Goal: Task Accomplishment & Management: Manage account settings

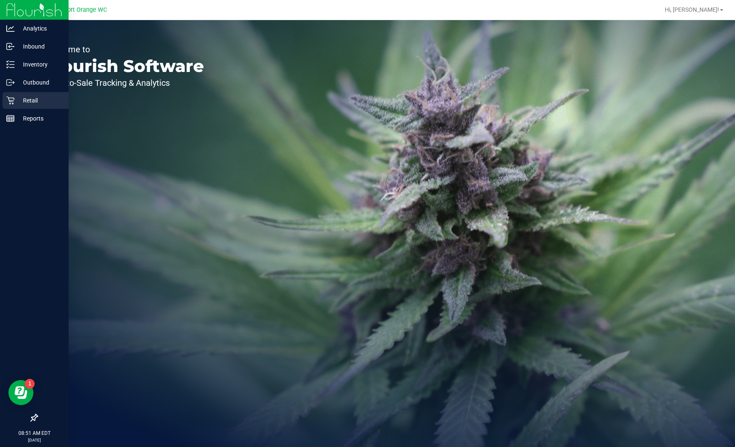
click at [8, 100] on icon at bounding box center [10, 100] width 8 height 8
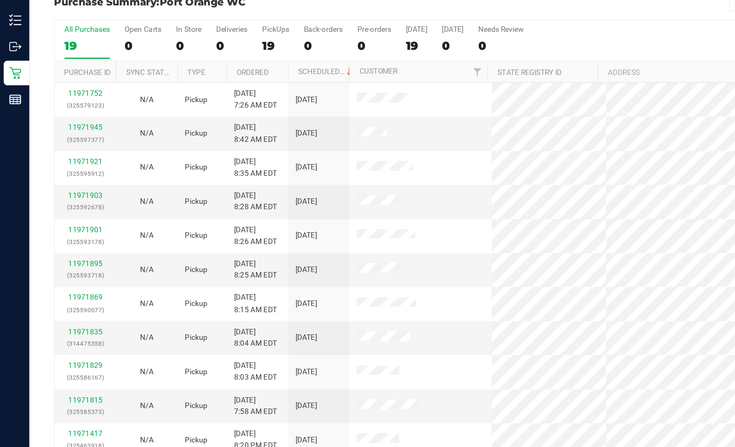
click at [411, 70] on div "All Purchases 19 Open Carts 0 In Store 0 Deliveries 0 PickUps 19 Back-orders 0 …" at bounding box center [377, 67] width 681 height 7
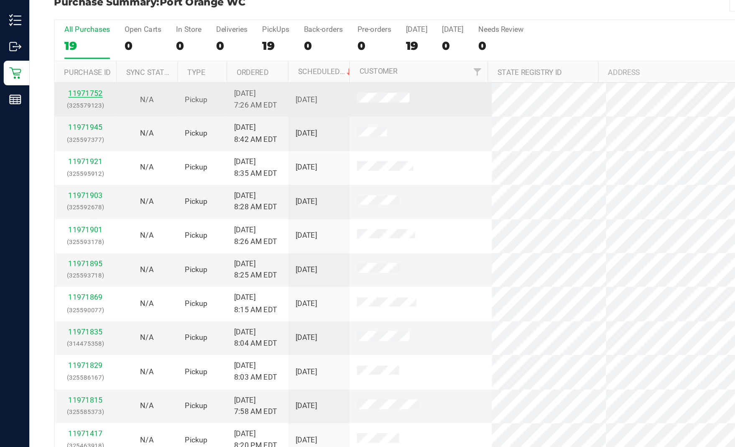
click at [59, 112] on link "11971752" at bounding box center [57, 114] width 23 height 6
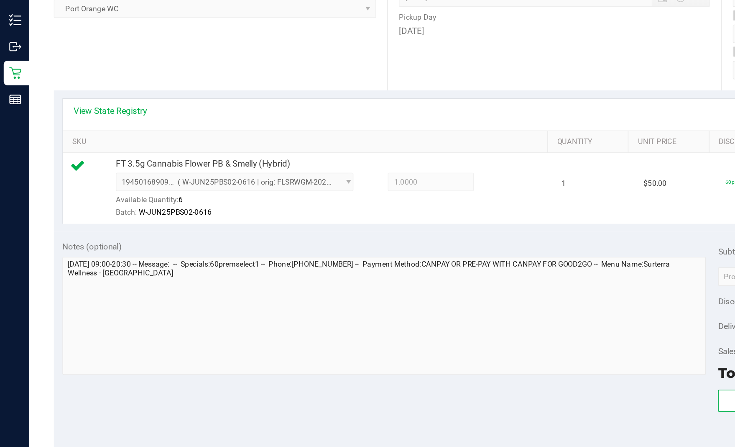
scroll to position [118, 0]
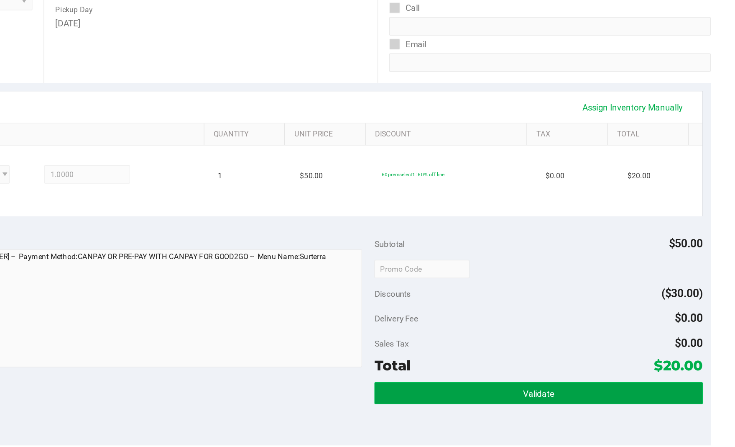
click at [558, 315] on button "Validate" at bounding box center [600, 318] width 223 height 15
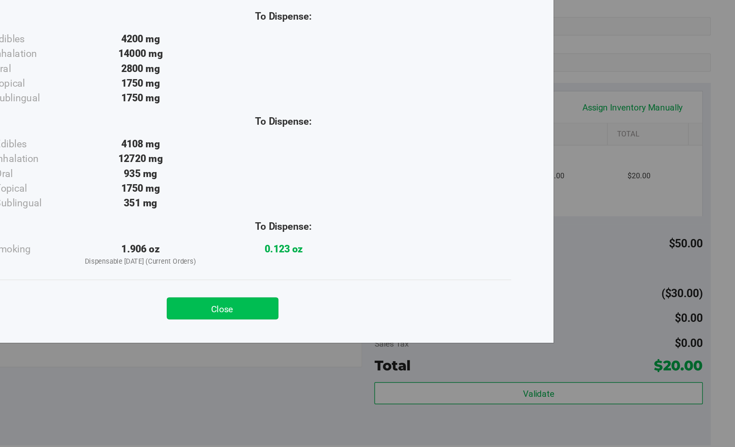
click at [400, 255] on button "Close" at bounding box center [386, 260] width 76 height 15
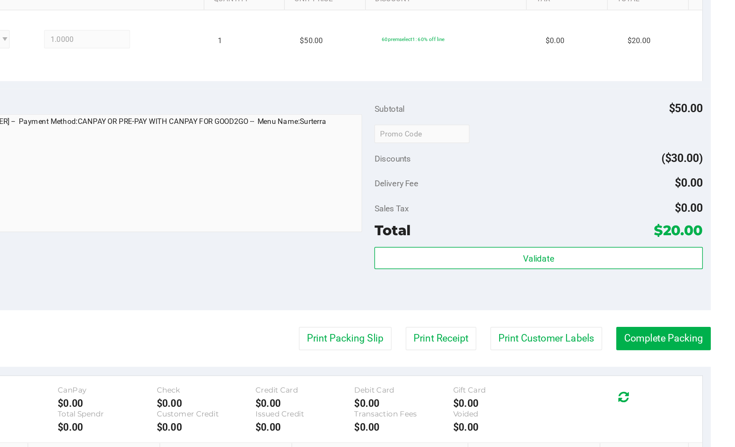
scroll to position [239, 0]
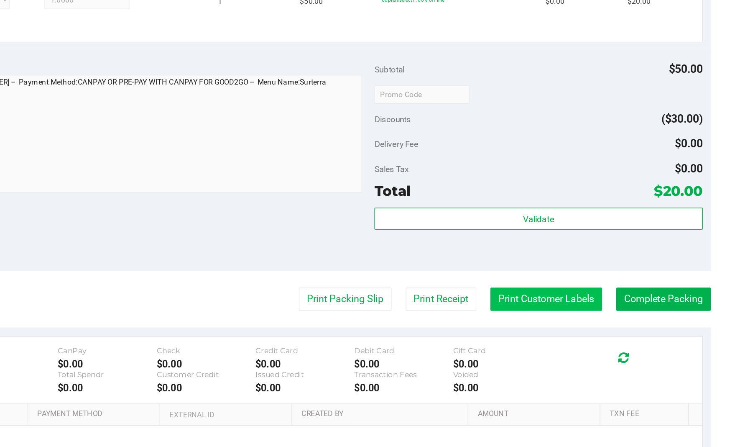
click at [596, 256] on button "Print Customer Labels" at bounding box center [606, 254] width 76 height 16
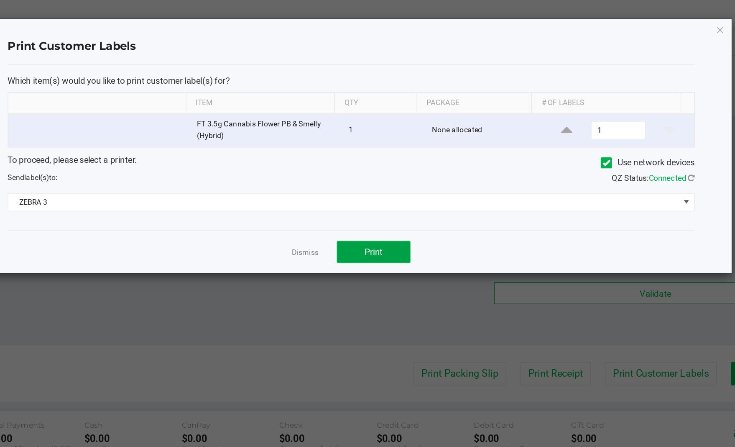
click at [400, 175] on span "Print" at bounding box center [401, 171] width 13 height 7
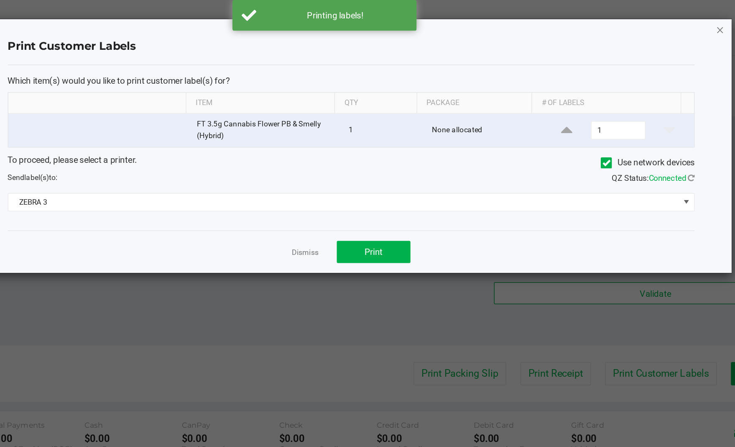
click at [638, 22] on icon "button" at bounding box center [637, 20] width 6 height 10
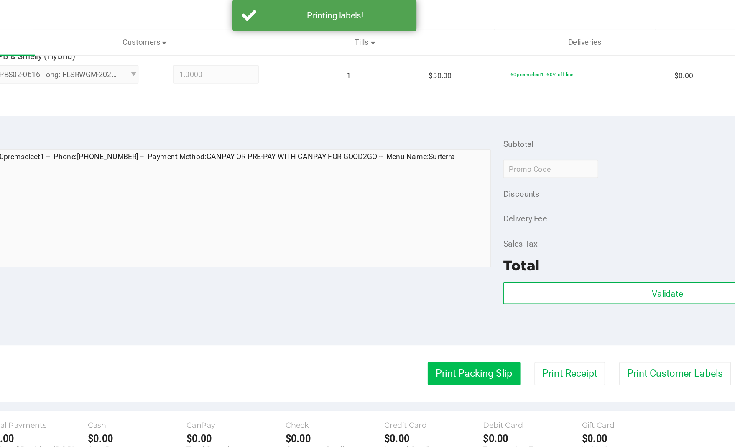
click at [454, 255] on button "Print Packing Slip" at bounding box center [469, 254] width 63 height 16
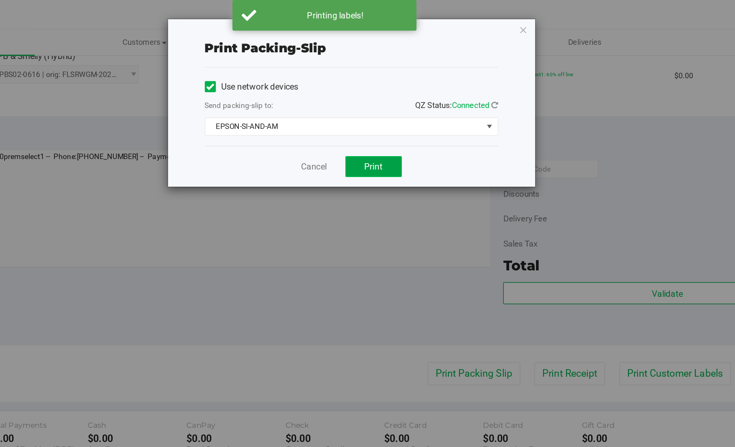
click at [408, 116] on button "Print" at bounding box center [401, 113] width 38 height 14
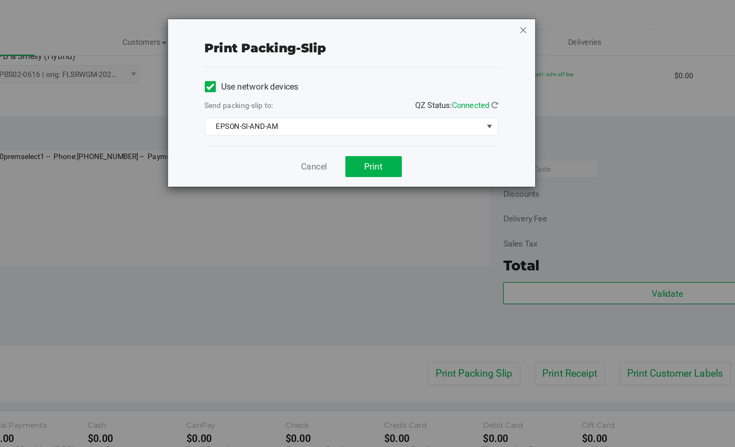
click at [503, 21] on icon "button" at bounding box center [503, 20] width 6 height 10
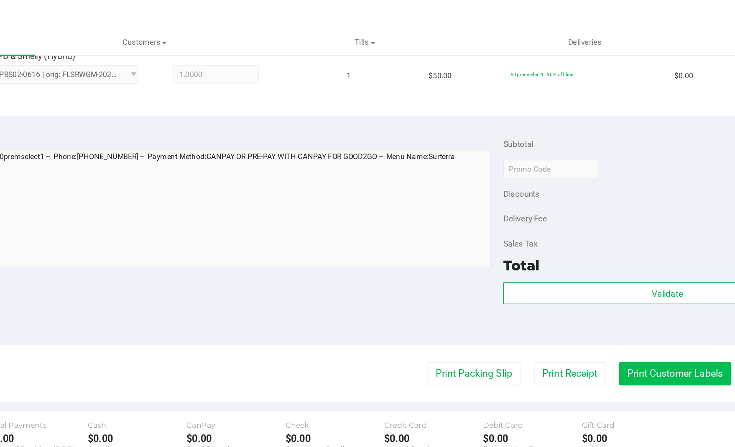
click at [610, 256] on button "Print Customer Labels" at bounding box center [606, 254] width 76 height 16
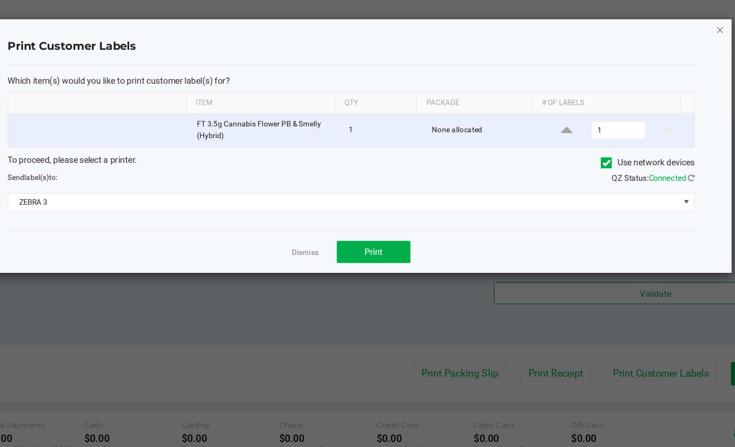
click at [638, 20] on icon "button" at bounding box center [637, 20] width 6 height 10
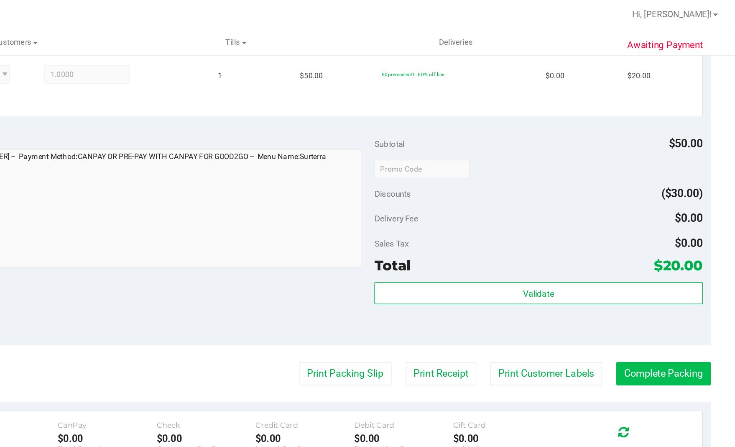
click at [679, 250] on button "Complete Packing" at bounding box center [686, 254] width 64 height 16
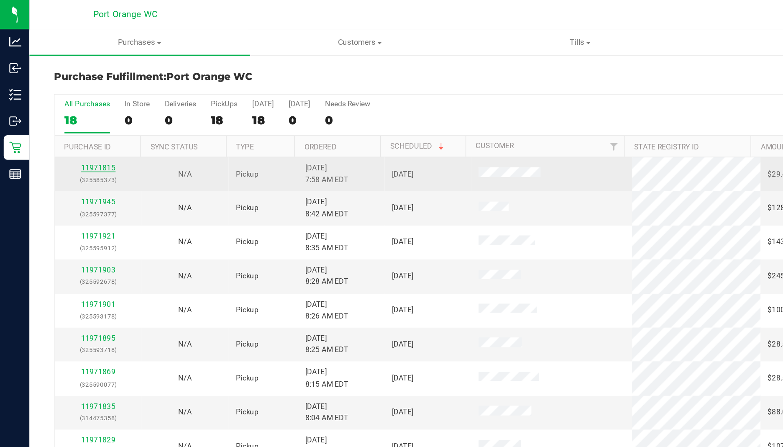
click at [66, 115] on link "11971815" at bounding box center [66, 114] width 23 height 6
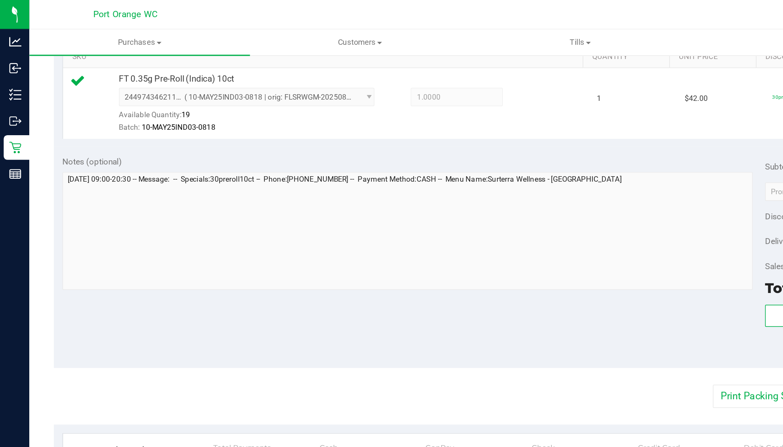
scroll to position [239, 0]
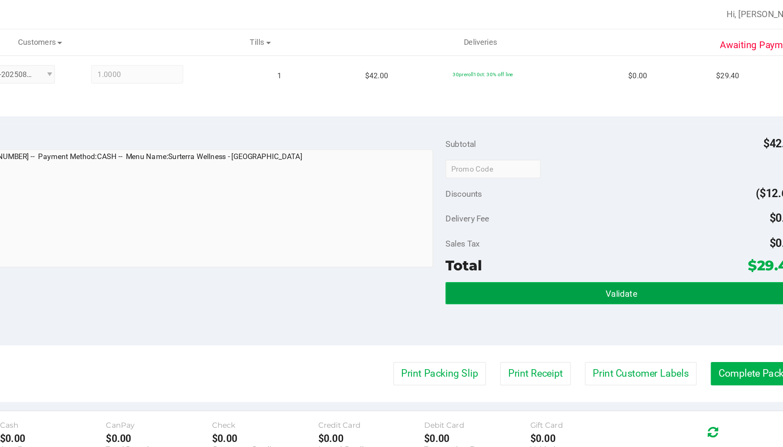
click at [631, 197] on span "Validate" at bounding box center [640, 200] width 21 height 7
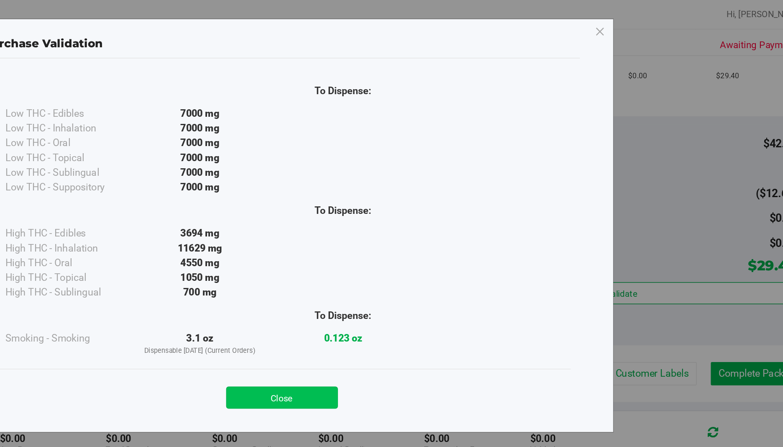
click at [417, 270] on button "Close" at bounding box center [410, 270] width 76 height 15
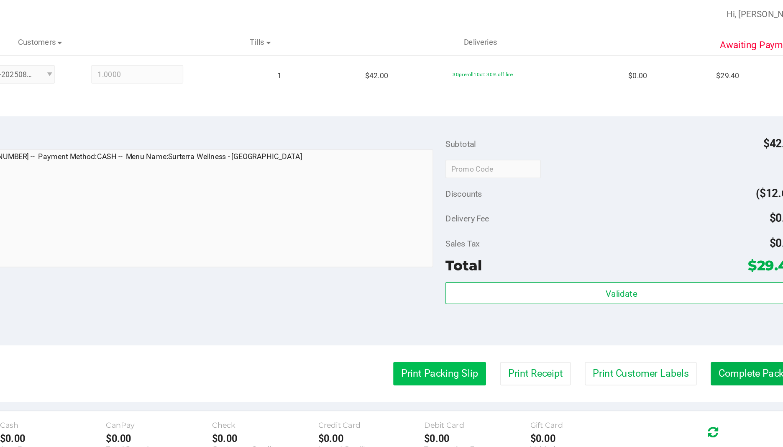
click at [502, 255] on button "Print Packing Slip" at bounding box center [516, 254] width 63 height 16
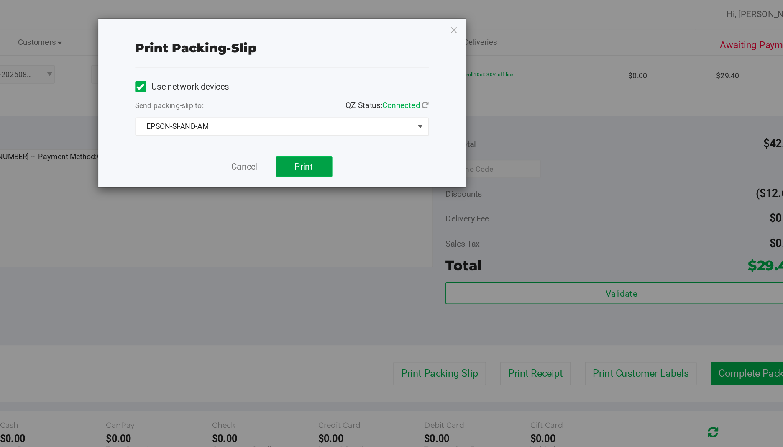
click at [429, 117] on button "Print" at bounding box center [425, 113] width 38 height 14
click at [528, 19] on icon "button" at bounding box center [527, 20] width 6 height 10
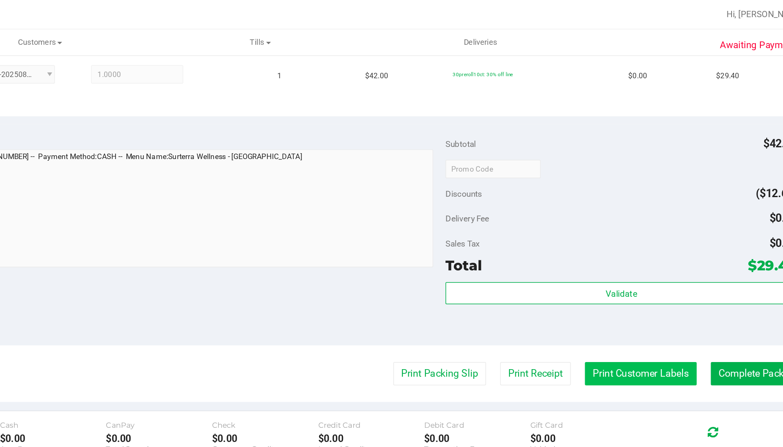
click at [659, 249] on button "Print Customer Labels" at bounding box center [654, 254] width 76 height 16
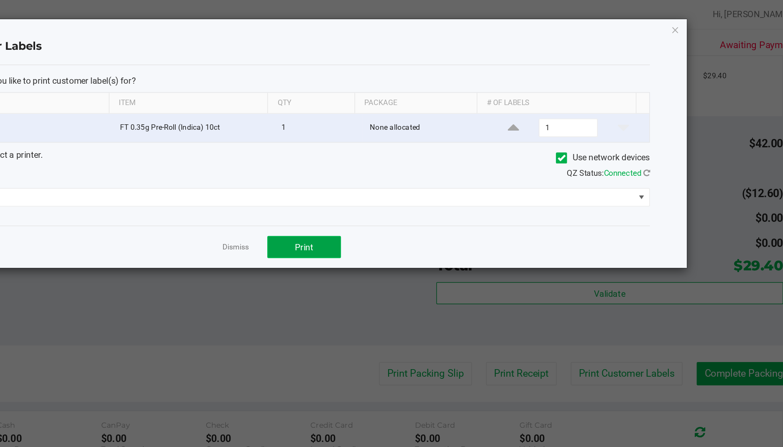
click at [430, 169] on span "Print" at bounding box center [425, 168] width 13 height 7
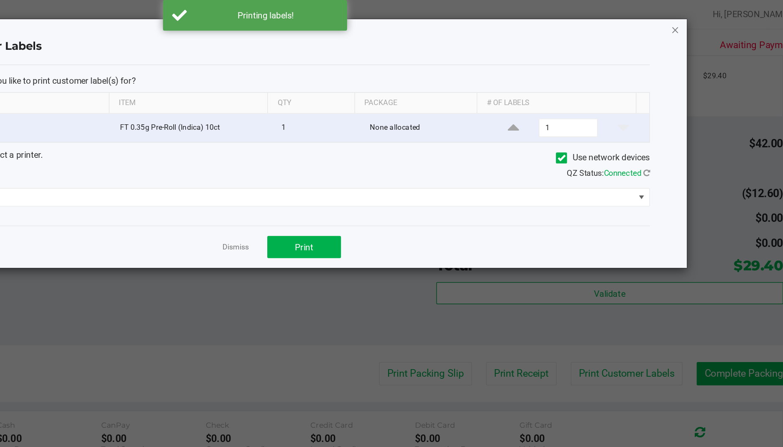
click at [678, 20] on icon "button" at bounding box center [677, 20] width 6 height 10
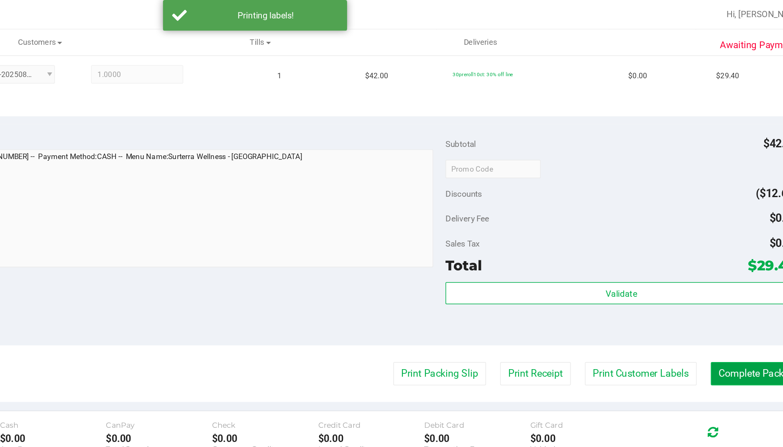
click at [732, 255] on button "Complete Packing" at bounding box center [734, 254] width 64 height 16
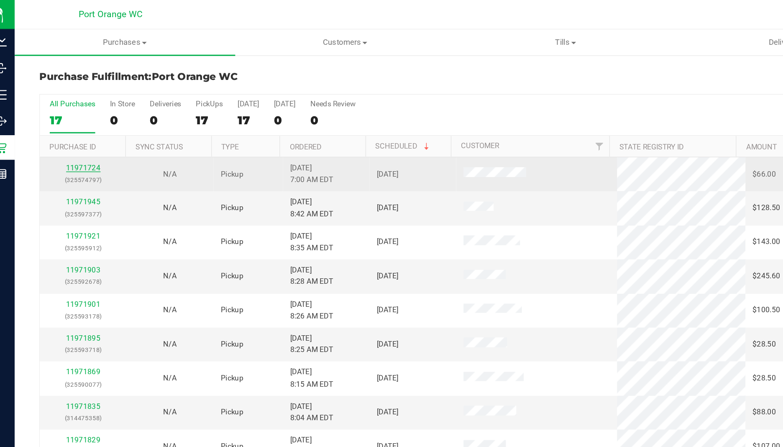
click at [69, 117] on link "11971724" at bounding box center [66, 114] width 23 height 6
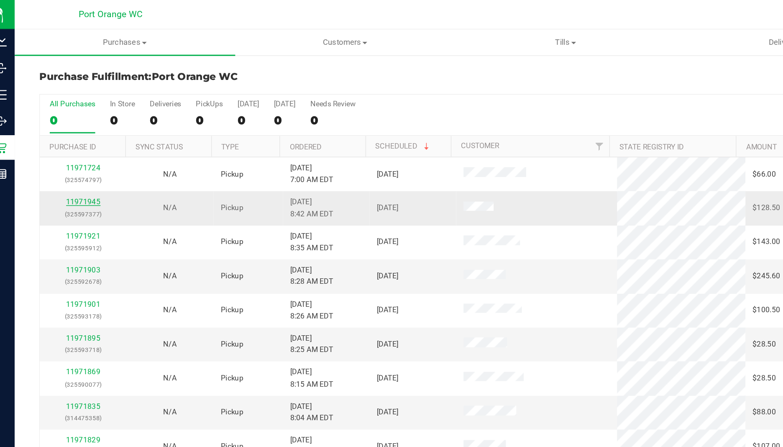
click at [66, 139] on link "11971945" at bounding box center [66, 137] width 23 height 6
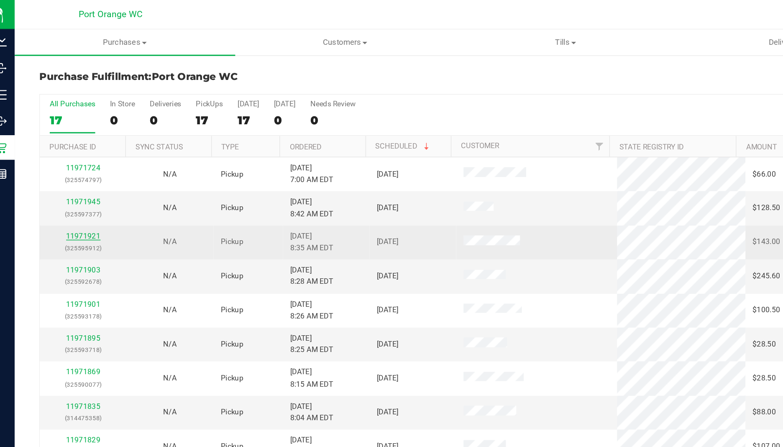
click at [66, 160] on link "11971921" at bounding box center [66, 161] width 23 height 6
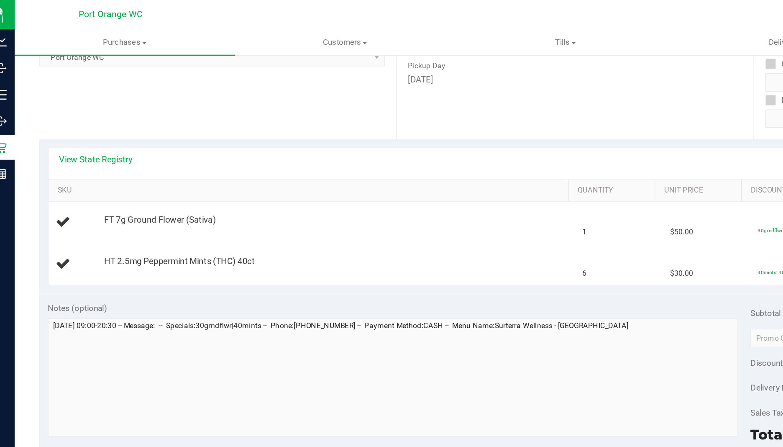
scroll to position [144, 0]
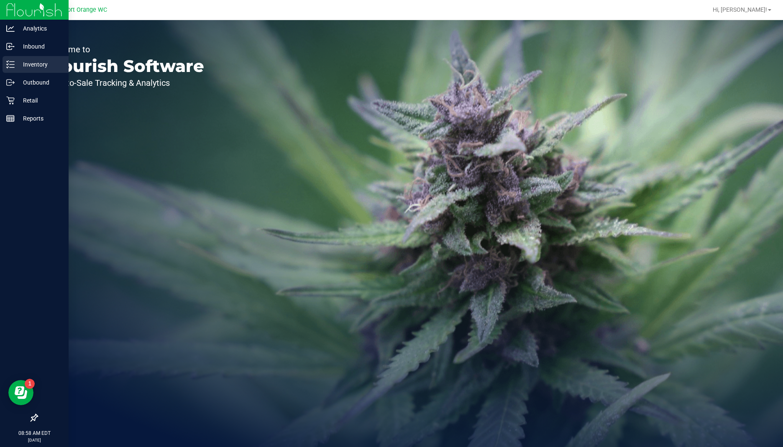
click at [10, 64] on line at bounding box center [12, 64] width 5 height 0
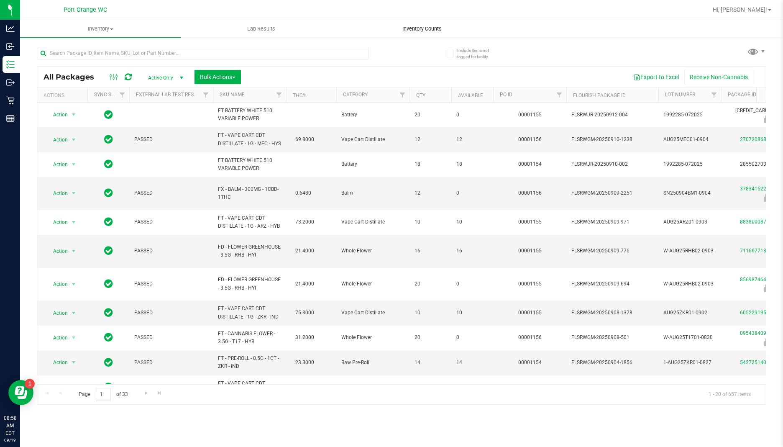
click at [350, 33] on uib-tab-heading "Inventory Counts" at bounding box center [422, 28] width 160 height 17
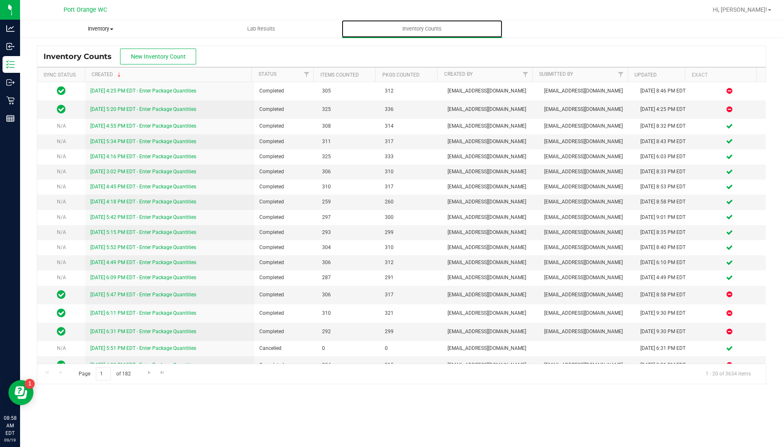
click at [133, 26] on span "Inventory" at bounding box center [100, 29] width 160 height 8
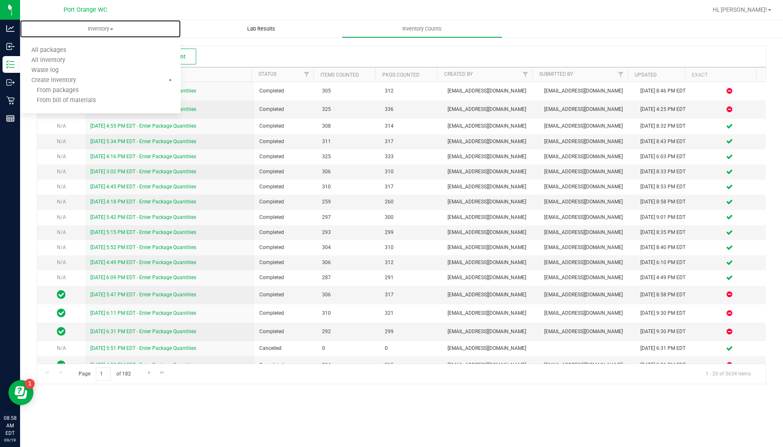
click at [323, 23] on uib-tab-heading "Lab Results" at bounding box center [261, 28] width 160 height 17
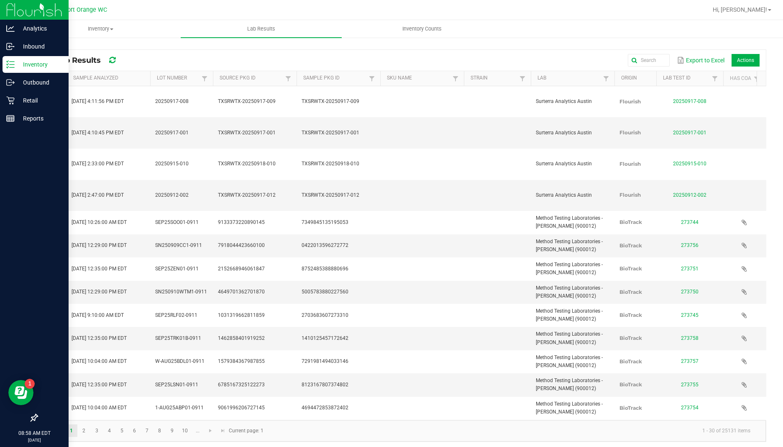
click at [12, 61] on line at bounding box center [12, 61] width 5 height 0
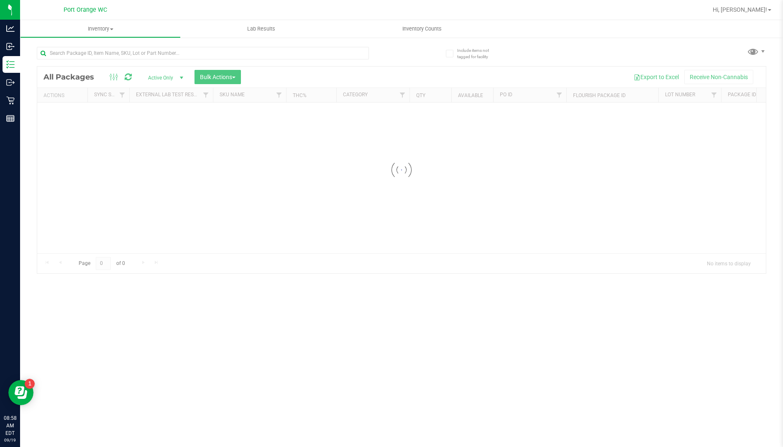
click at [155, 142] on div at bounding box center [401, 169] width 728 height 207
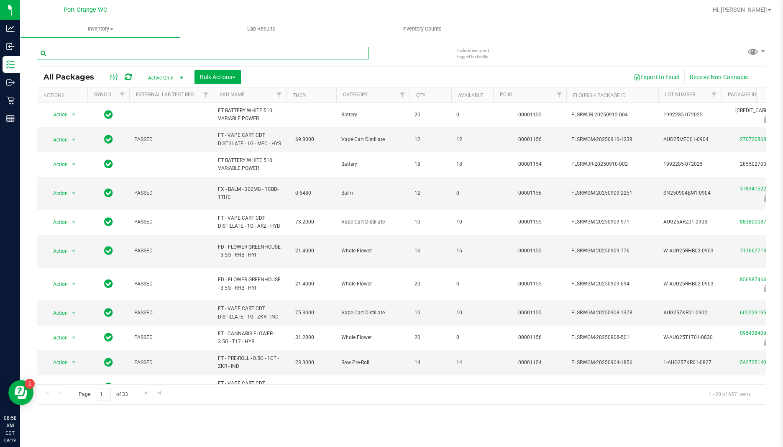
click at [91, 53] on input "text" at bounding box center [203, 53] width 332 height 13
type input "9701485606626989"
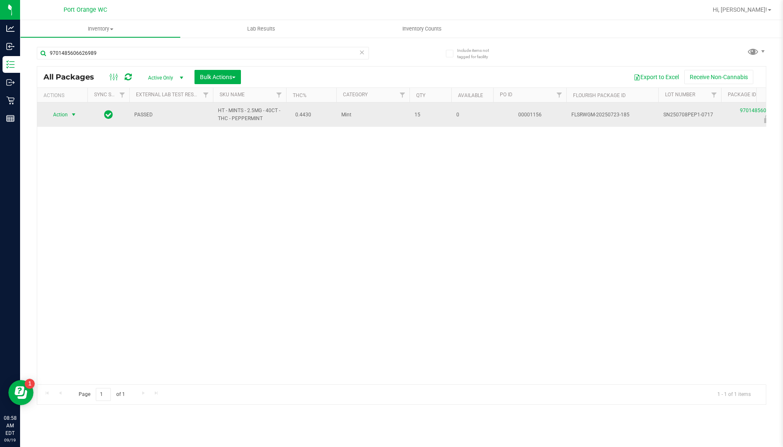
click at [74, 115] on span "select" at bounding box center [73, 114] width 7 height 7
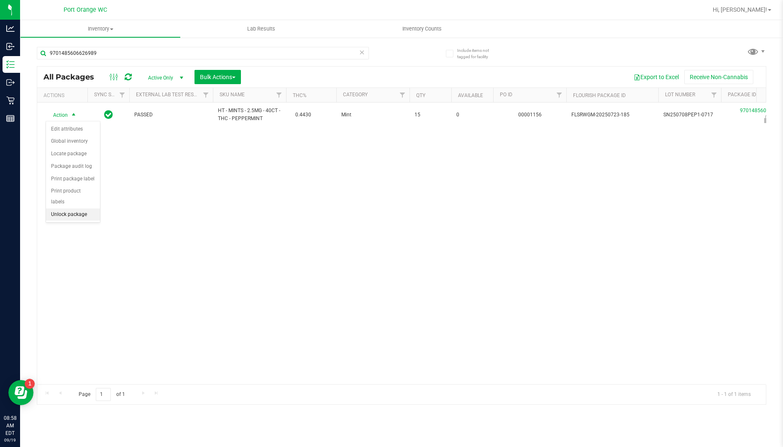
click at [72, 209] on li "Unlock package" at bounding box center [73, 214] width 54 height 13
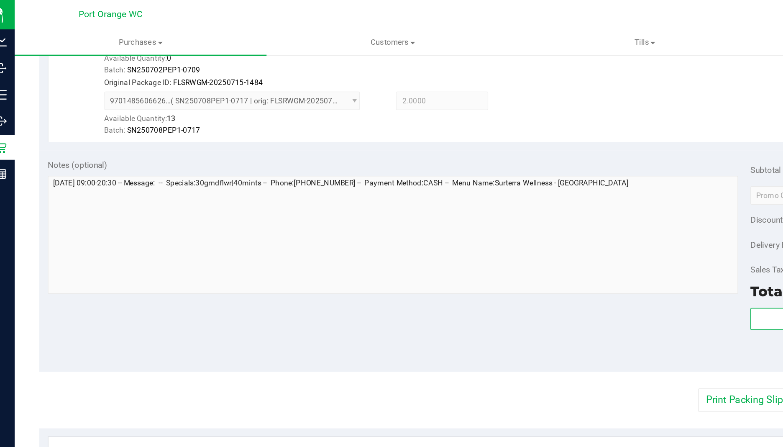
scroll to position [323, 0]
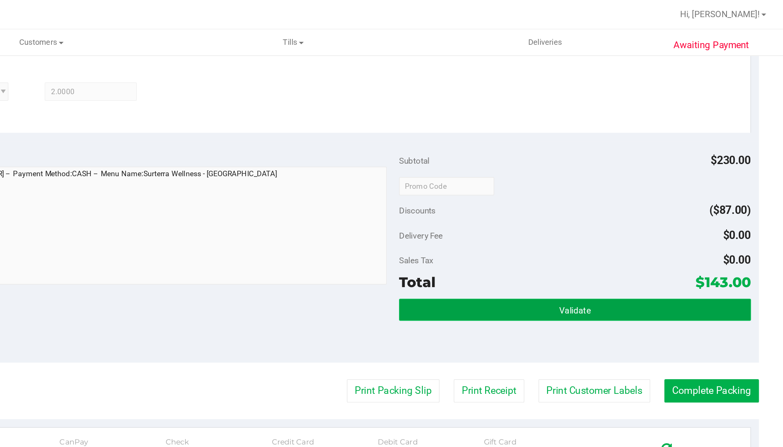
click at [595, 207] on button "Validate" at bounding box center [640, 210] width 239 height 15
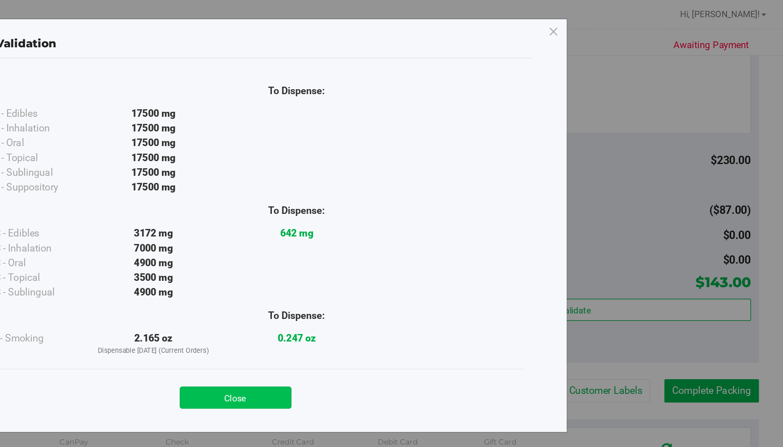
click at [417, 266] on button "Close" at bounding box center [410, 270] width 76 height 15
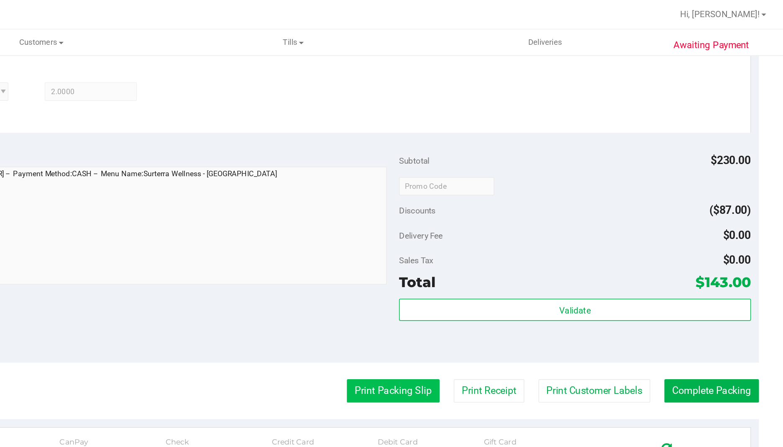
click at [511, 266] on button "Print Packing Slip" at bounding box center [516, 266] width 63 height 16
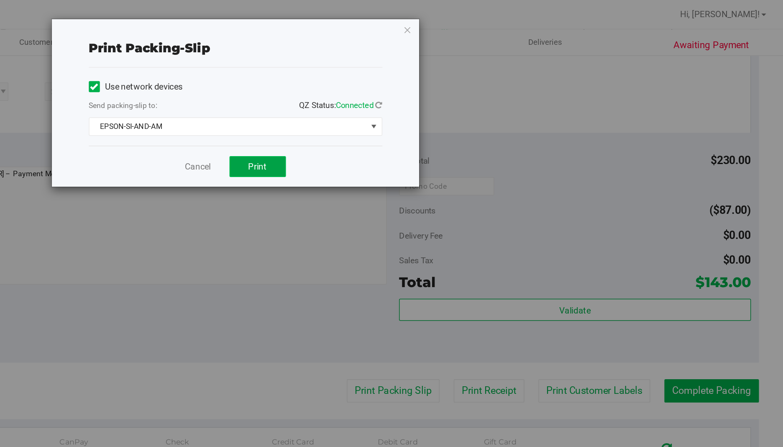
click at [424, 112] on span "Print" at bounding box center [425, 113] width 13 height 7
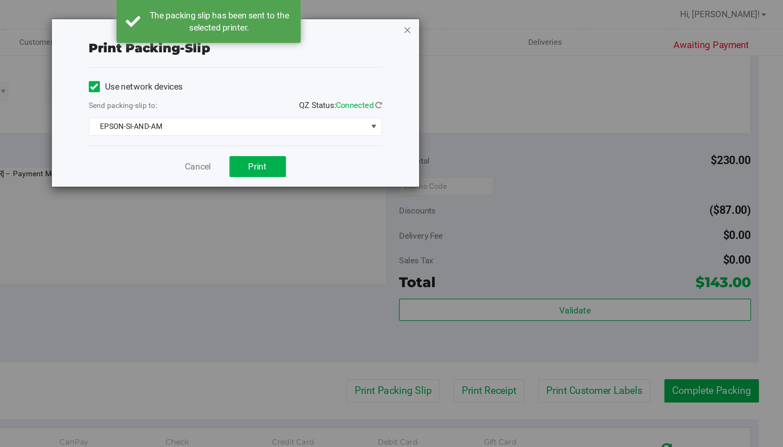
click at [526, 19] on icon "button" at bounding box center [527, 20] width 6 height 10
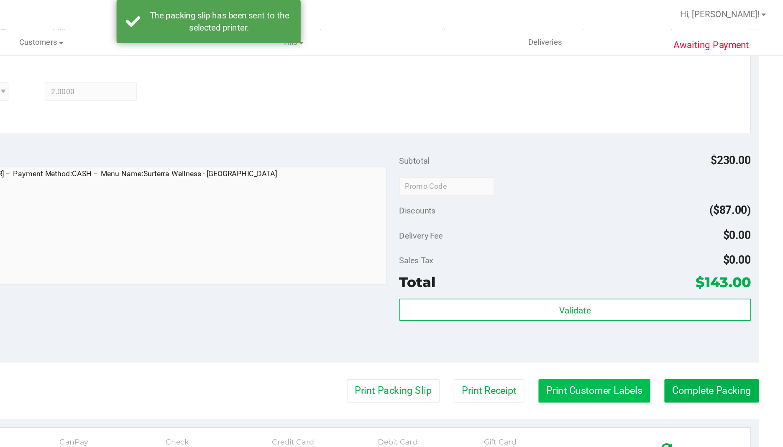
click at [646, 267] on button "Print Customer Labels" at bounding box center [654, 266] width 76 height 16
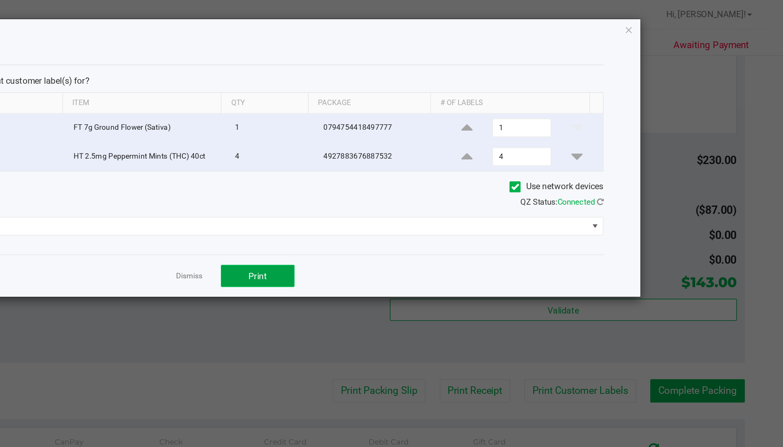
click at [434, 186] on button "Print" at bounding box center [425, 187] width 50 height 15
click at [428, 185] on span "Print" at bounding box center [425, 187] width 13 height 7
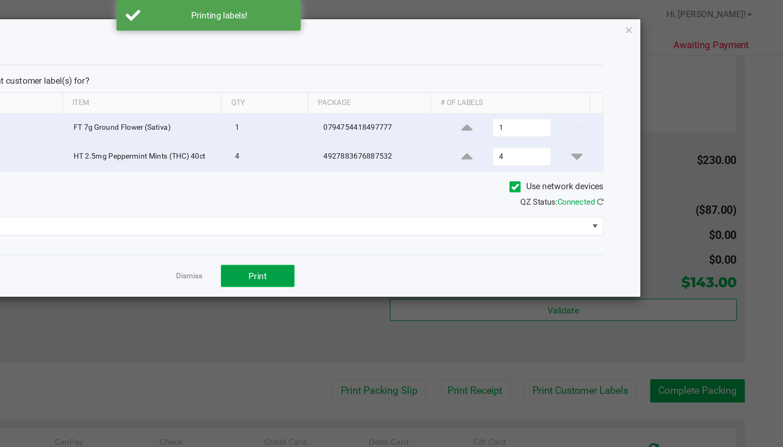
click at [422, 189] on span "Print" at bounding box center [425, 187] width 13 height 7
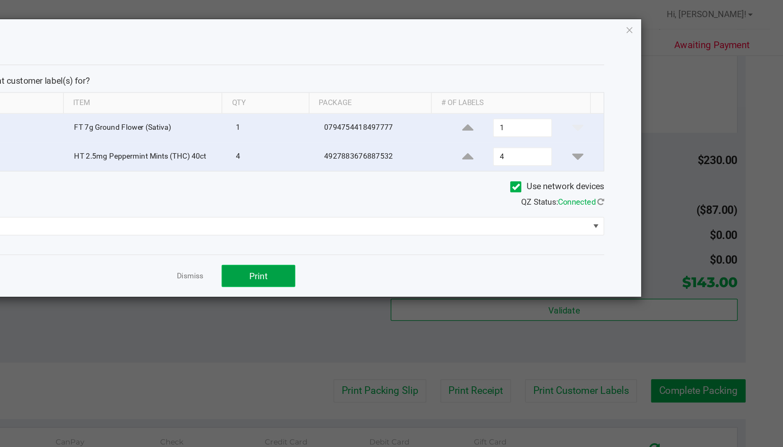
click at [415, 195] on button "Print" at bounding box center [425, 187] width 50 height 15
click at [678, 19] on icon "button" at bounding box center [677, 20] width 6 height 10
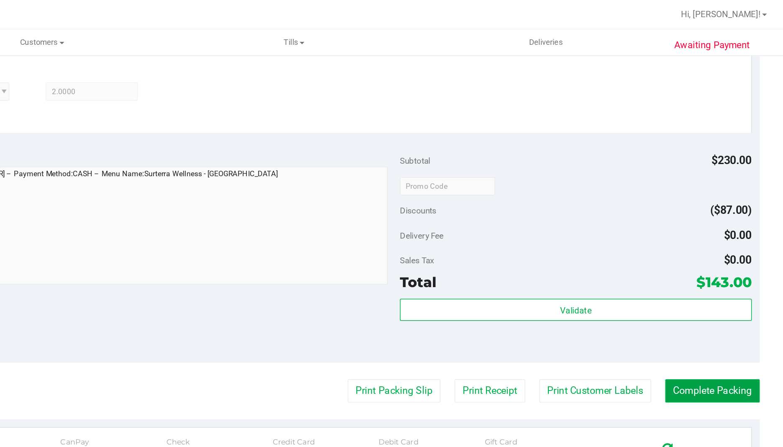
click at [726, 267] on button "Complete Packing" at bounding box center [734, 266] width 64 height 16
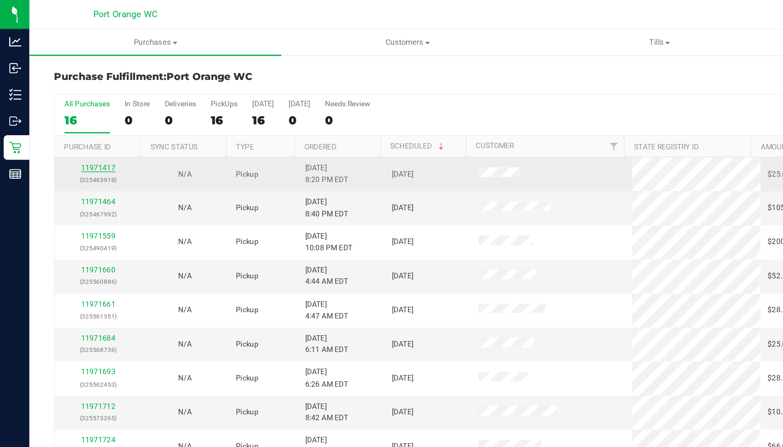
click at [68, 115] on link "11971417" at bounding box center [66, 114] width 23 height 6
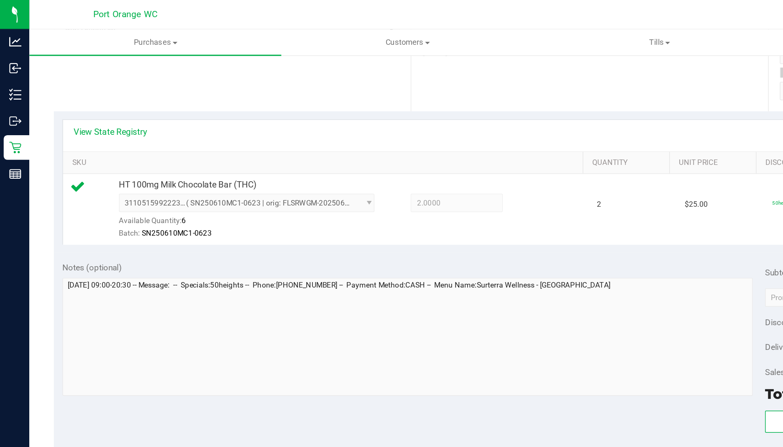
scroll to position [239, 0]
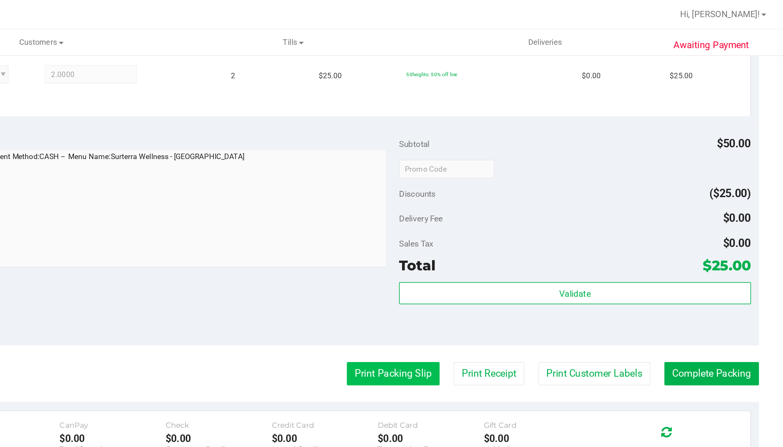
click at [500, 253] on button "Print Packing Slip" at bounding box center [516, 254] width 63 height 16
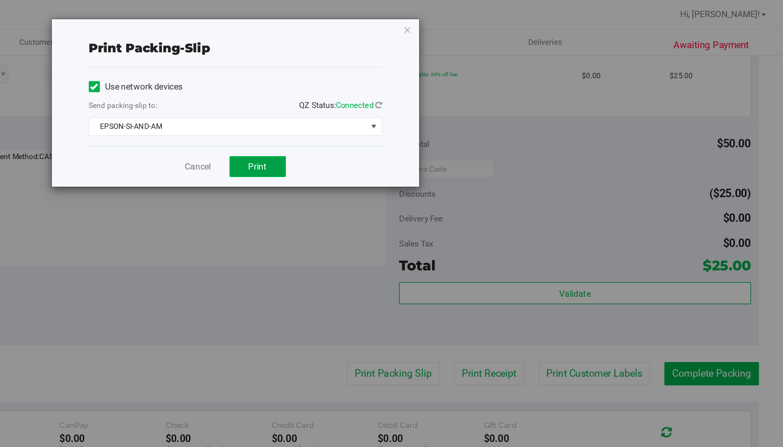
click at [421, 112] on span "Print" at bounding box center [425, 113] width 13 height 7
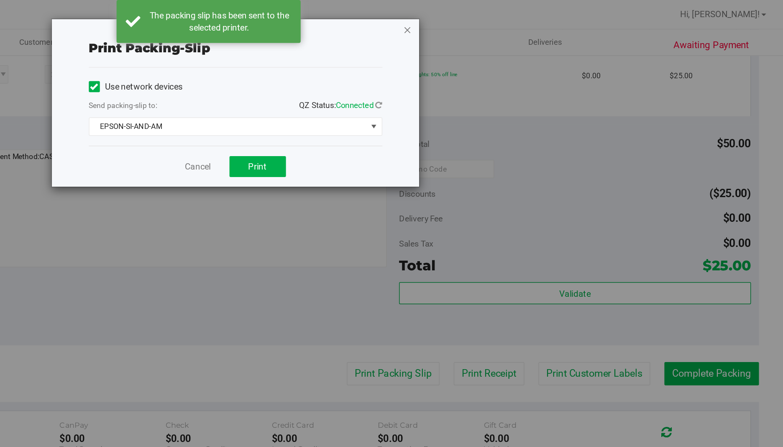
click at [526, 21] on icon "button" at bounding box center [527, 20] width 6 height 10
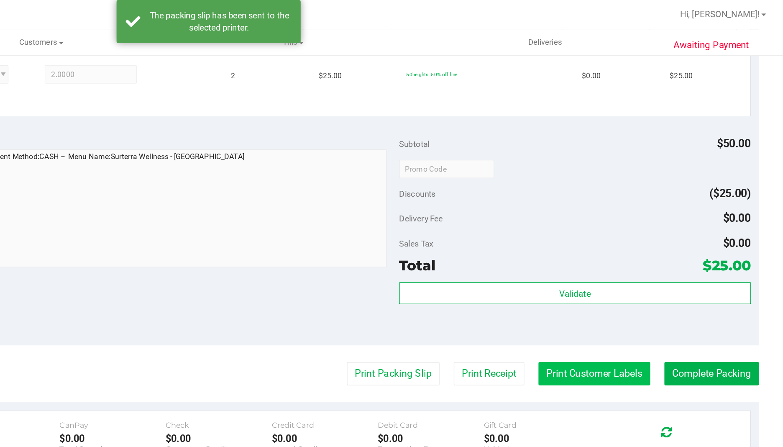
click at [631, 255] on button "Print Customer Labels" at bounding box center [654, 254] width 76 height 16
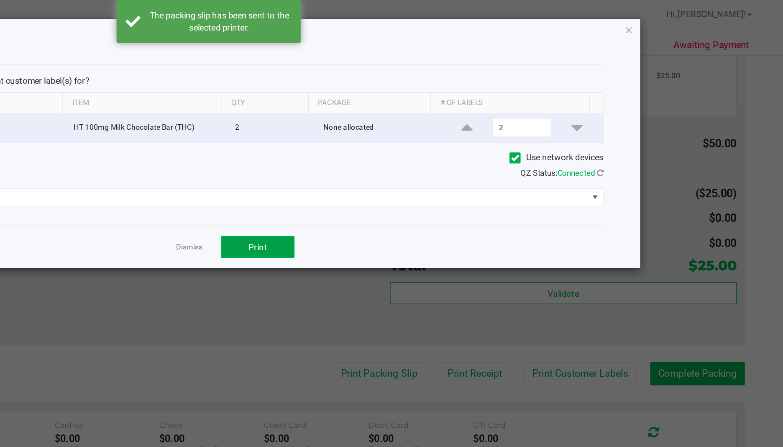
click at [434, 169] on button "Print" at bounding box center [425, 168] width 50 height 15
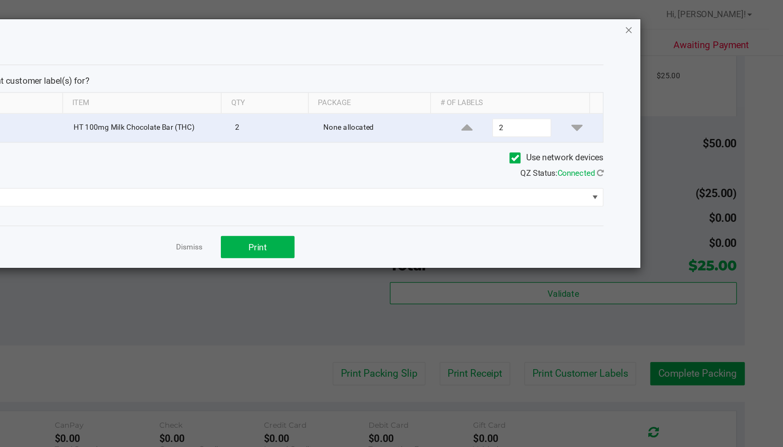
click at [679, 21] on icon "button" at bounding box center [677, 20] width 6 height 10
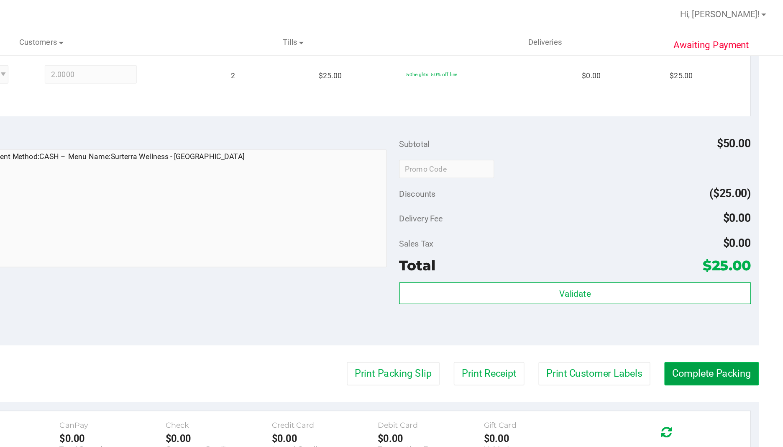
click at [733, 255] on button "Complete Packing" at bounding box center [734, 254] width 64 height 16
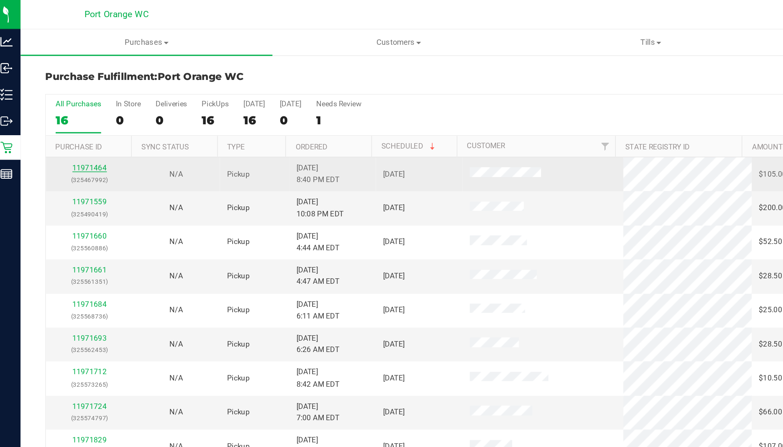
click at [66, 115] on link "11971464" at bounding box center [66, 114] width 23 height 6
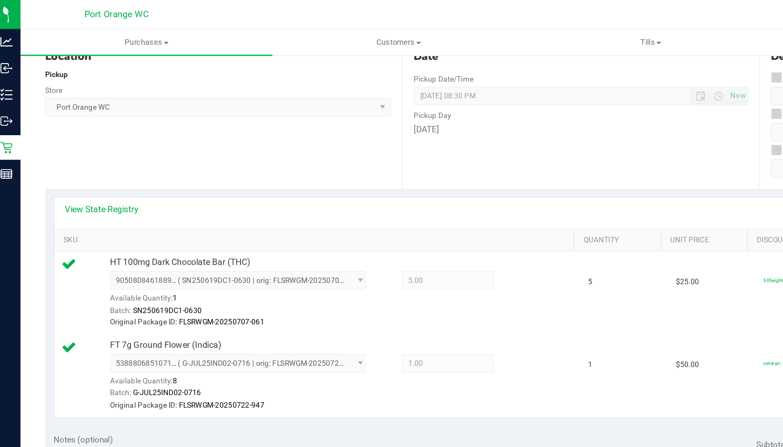
scroll to position [113, 0]
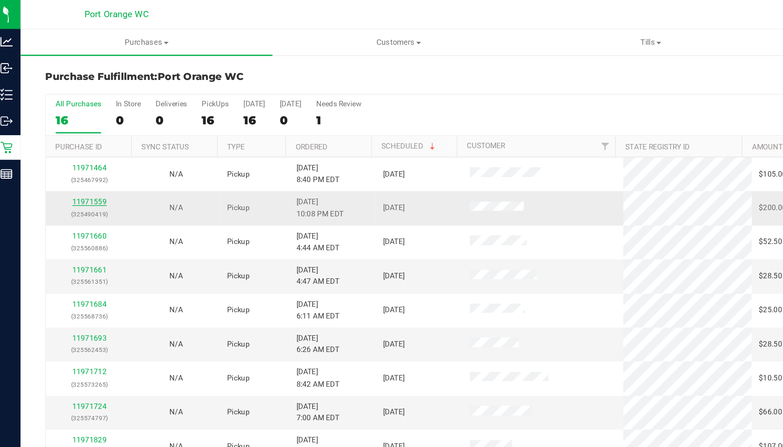
click at [64, 137] on link "11971559" at bounding box center [66, 137] width 23 height 6
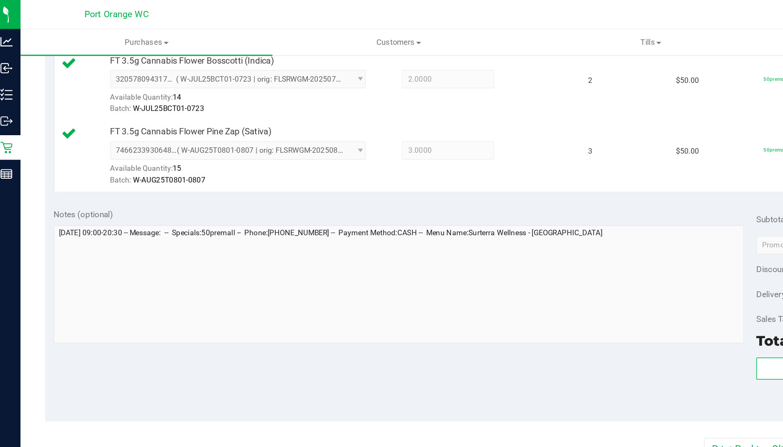
scroll to position [336, 0]
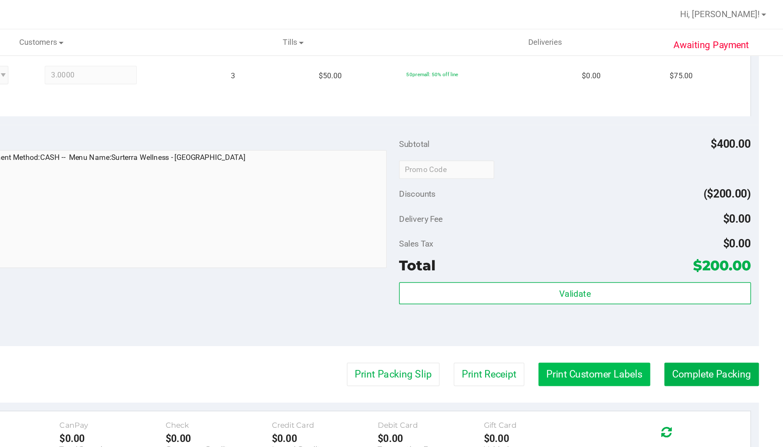
click at [636, 256] on button "Print Customer Labels" at bounding box center [654, 255] width 76 height 16
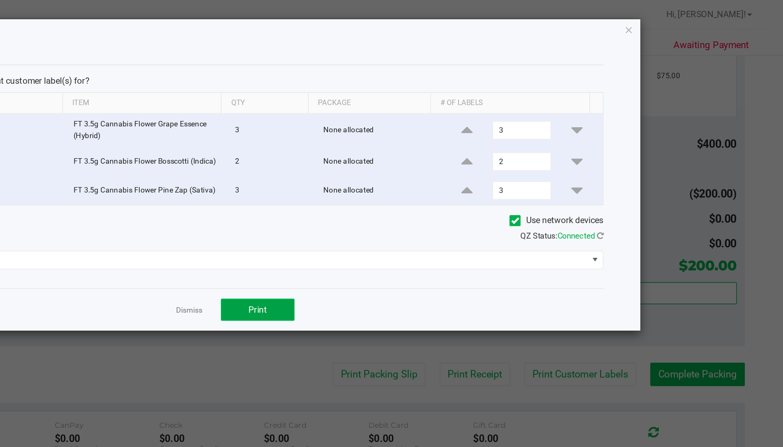
click at [417, 214] on button "Print" at bounding box center [425, 210] width 50 height 15
click at [677, 22] on icon "button" at bounding box center [677, 20] width 6 height 10
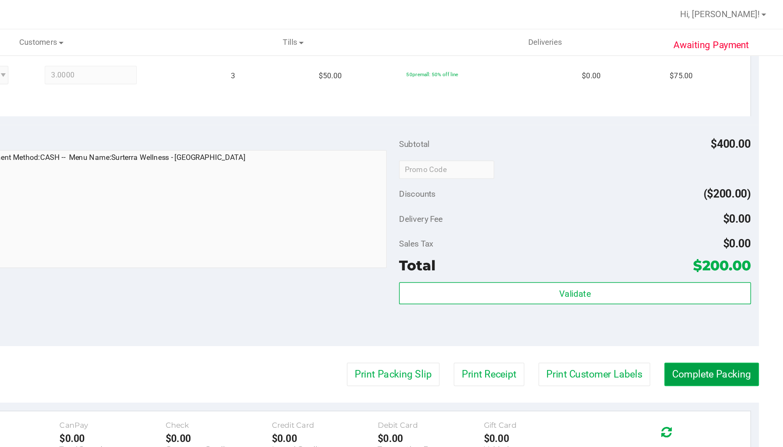
click at [719, 247] on button "Complete Packing" at bounding box center [734, 255] width 64 height 16
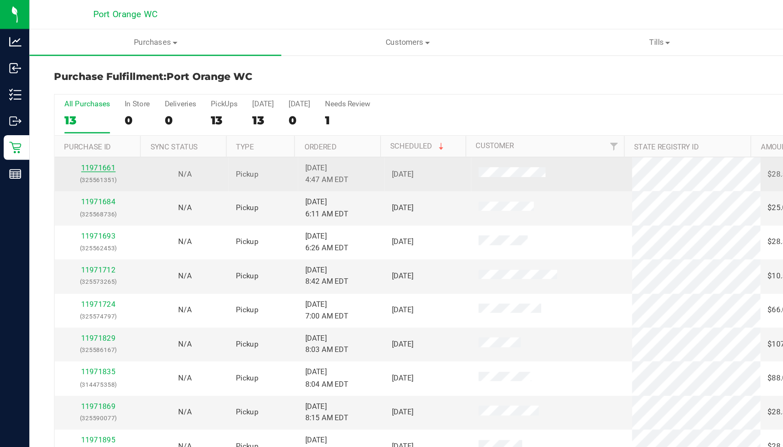
click at [64, 114] on link "11971661" at bounding box center [66, 114] width 23 height 6
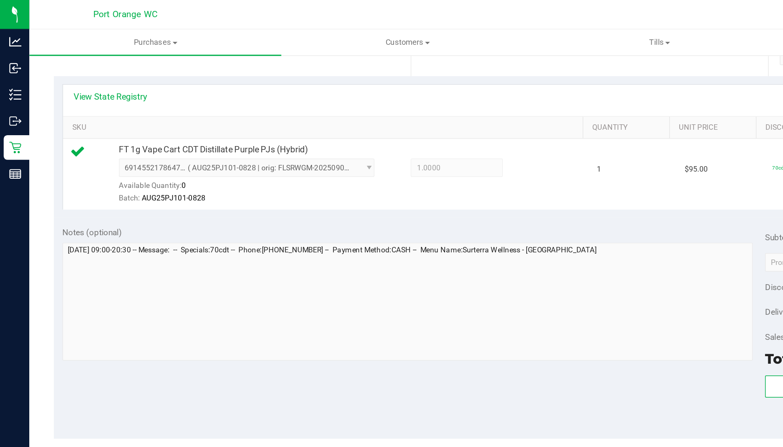
scroll to position [239, 0]
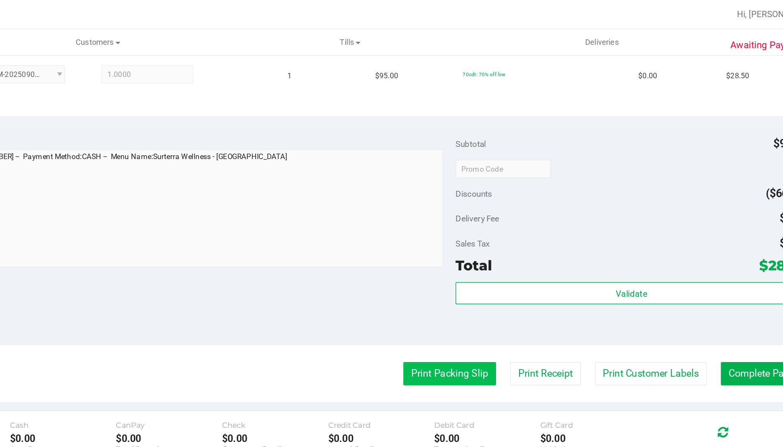
click at [518, 252] on button "Print Packing Slip" at bounding box center [516, 254] width 63 height 16
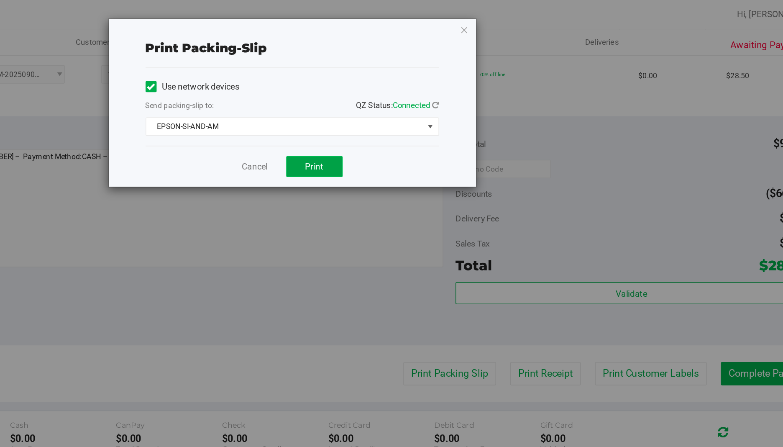
click at [436, 109] on button "Print" at bounding box center [425, 113] width 38 height 14
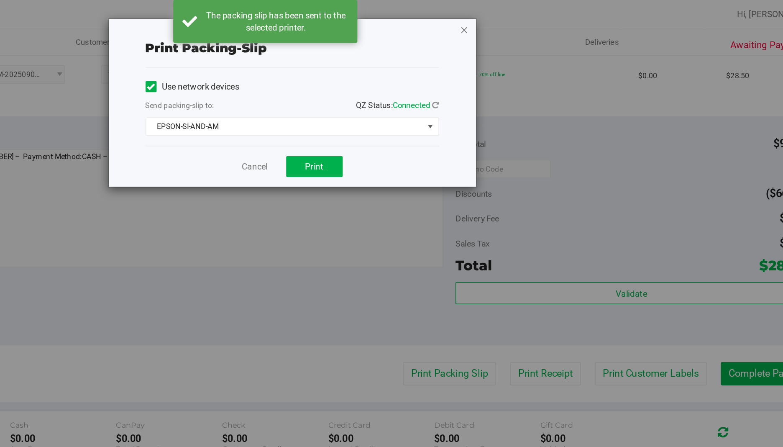
click at [526, 20] on icon "button" at bounding box center [527, 20] width 6 height 10
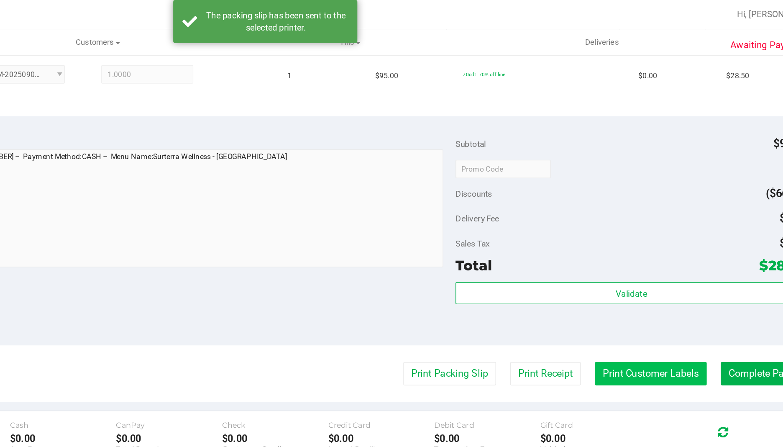
click at [663, 257] on button "Print Customer Labels" at bounding box center [654, 254] width 76 height 16
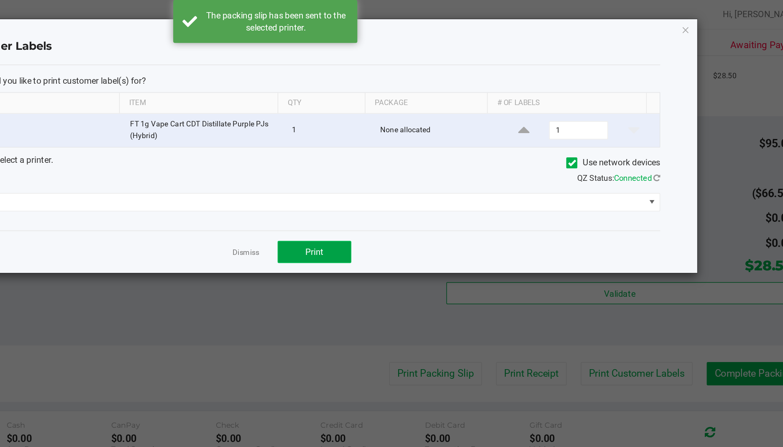
click at [437, 171] on button "Print" at bounding box center [425, 171] width 50 height 15
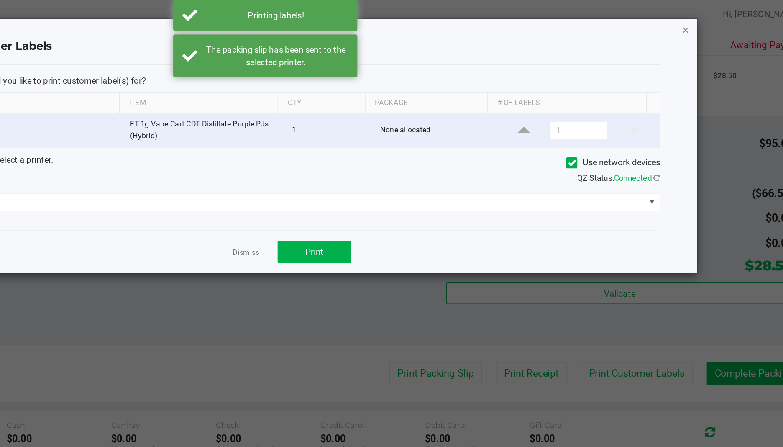
click at [678, 21] on icon "button" at bounding box center [677, 20] width 6 height 10
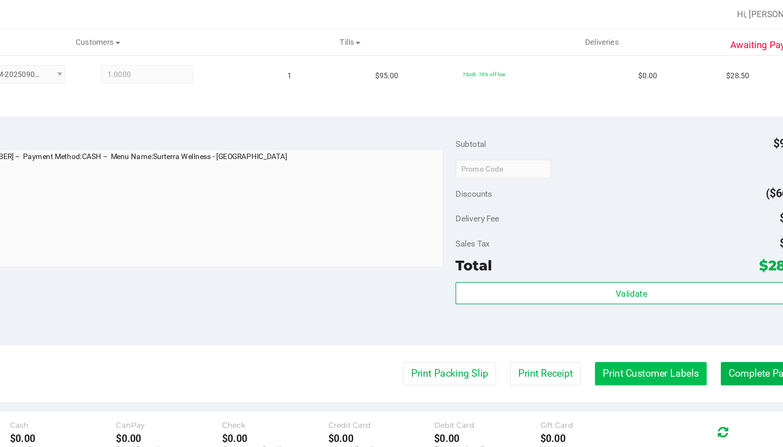
click at [641, 251] on button "Print Customer Labels" at bounding box center [654, 254] width 76 height 16
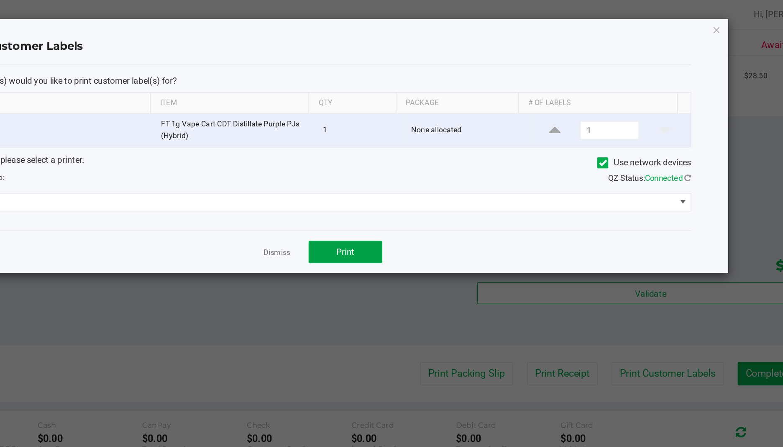
click at [437, 172] on button "Print" at bounding box center [425, 171] width 50 height 15
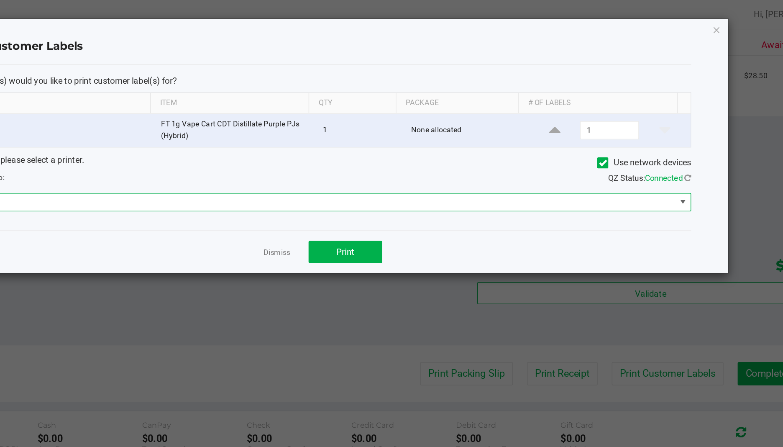
click at [655, 139] on span at bounding box center [654, 137] width 7 height 7
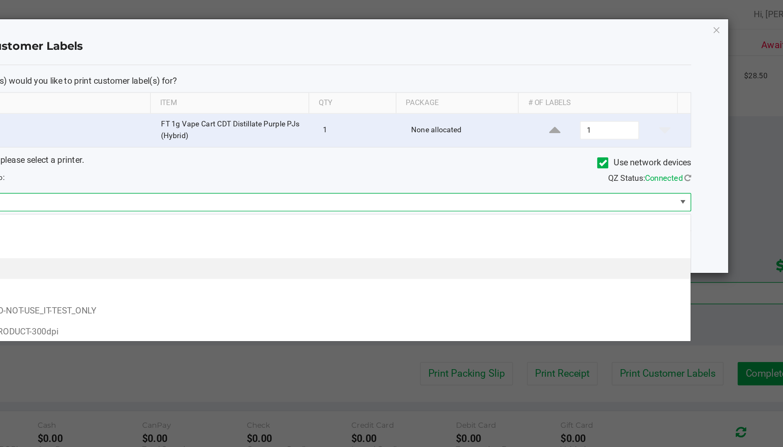
scroll to position [13, 501]
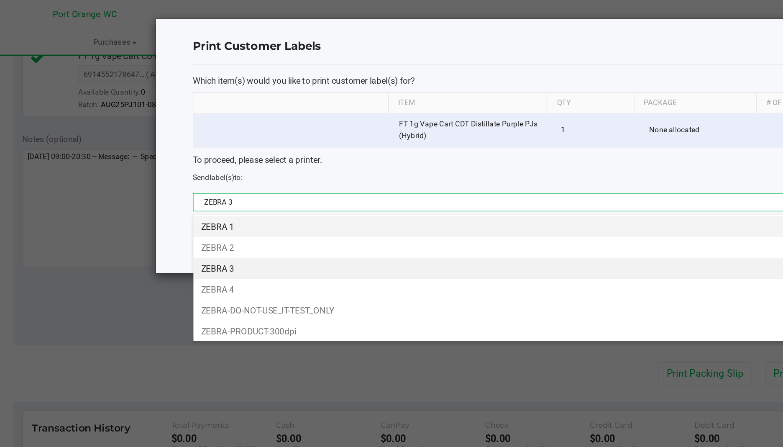
click at [182, 157] on li "ZEBRA 1" at bounding box center [409, 154] width 501 height 14
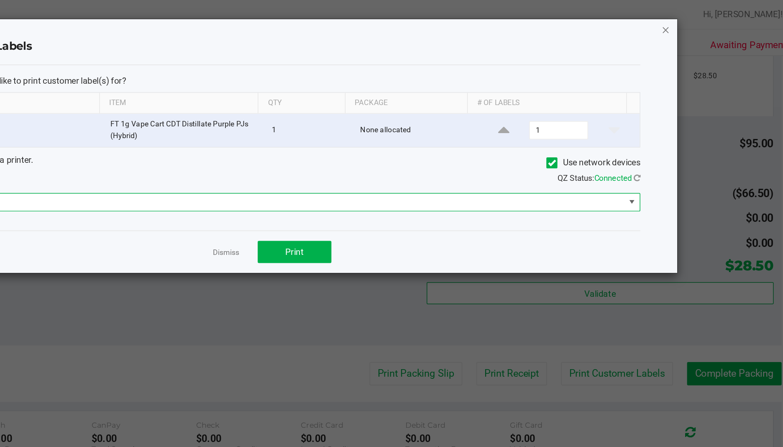
click at [677, 20] on icon "button" at bounding box center [677, 20] width 6 height 10
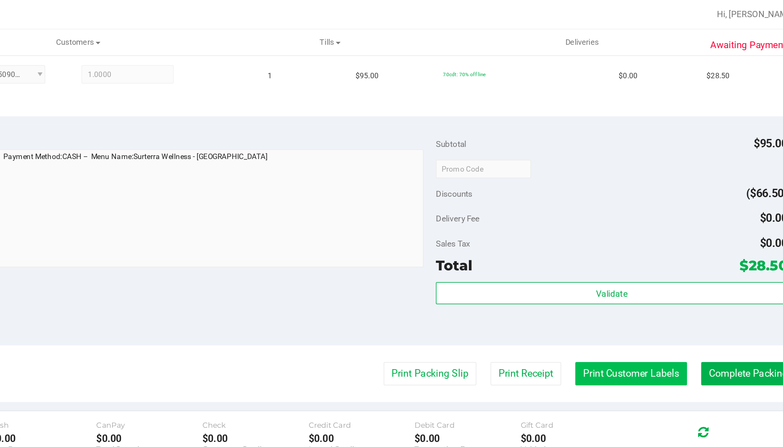
click at [648, 254] on button "Print Customer Labels" at bounding box center [654, 254] width 76 height 16
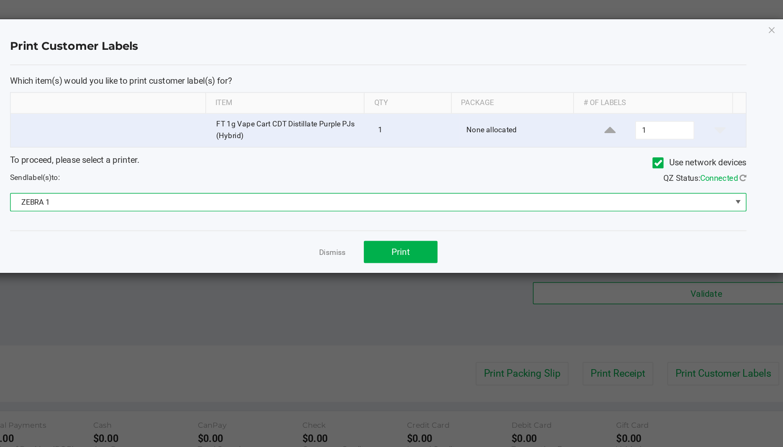
click at [654, 139] on span at bounding box center [654, 137] width 7 height 7
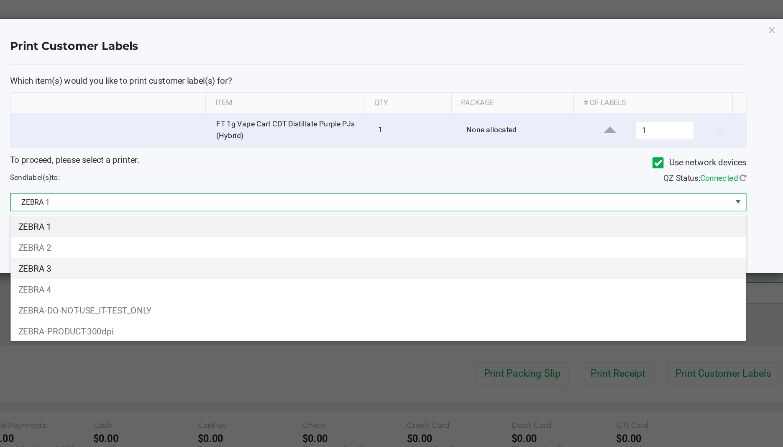
click at [180, 184] on li "ZEBRA 3" at bounding box center [409, 183] width 501 height 14
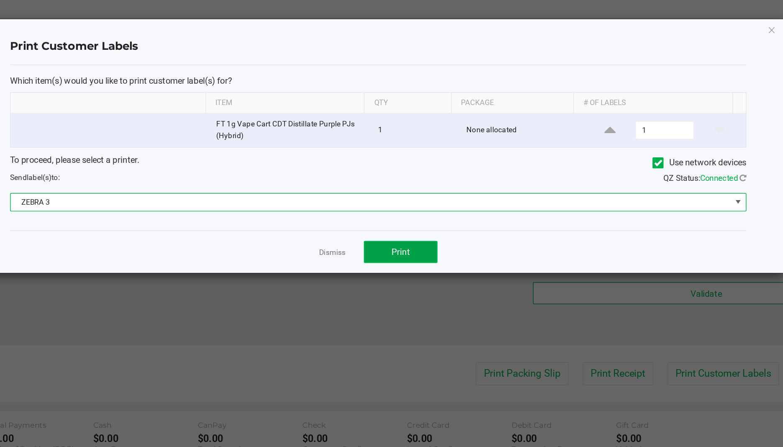
click at [433, 174] on button "Print" at bounding box center [425, 171] width 50 height 15
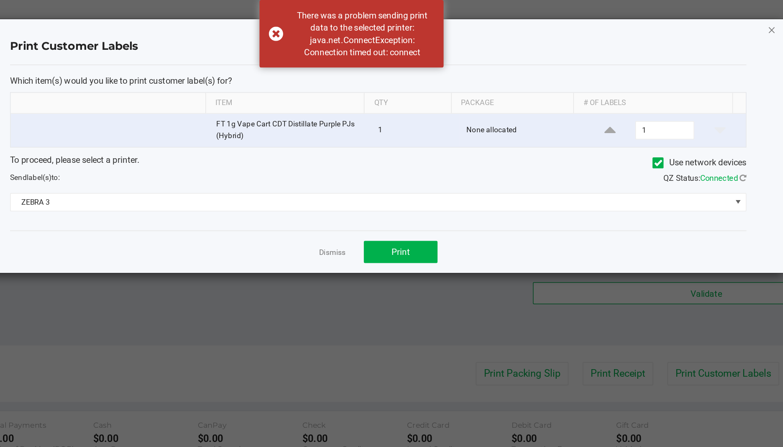
click at [677, 19] on icon "button" at bounding box center [677, 20] width 6 height 10
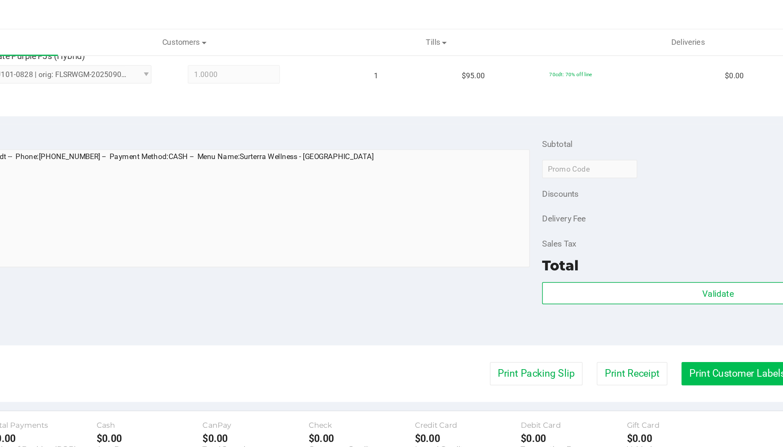
click at [636, 252] on button "Print Customer Labels" at bounding box center [654, 254] width 76 height 16
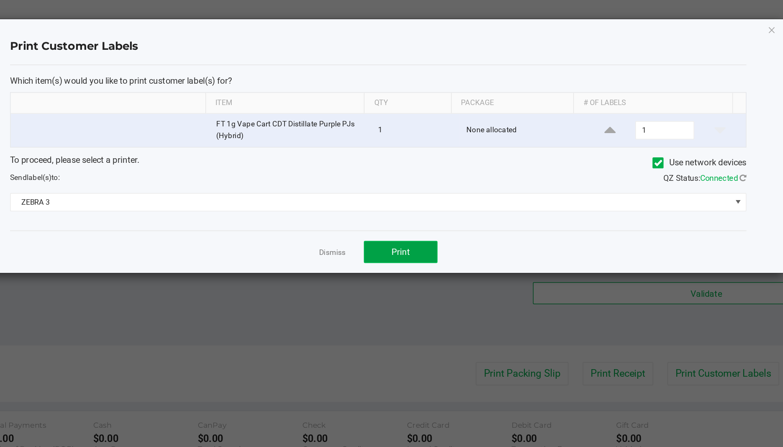
click at [428, 171] on span "Print" at bounding box center [425, 171] width 13 height 7
click at [677, 20] on icon "button" at bounding box center [677, 20] width 6 height 10
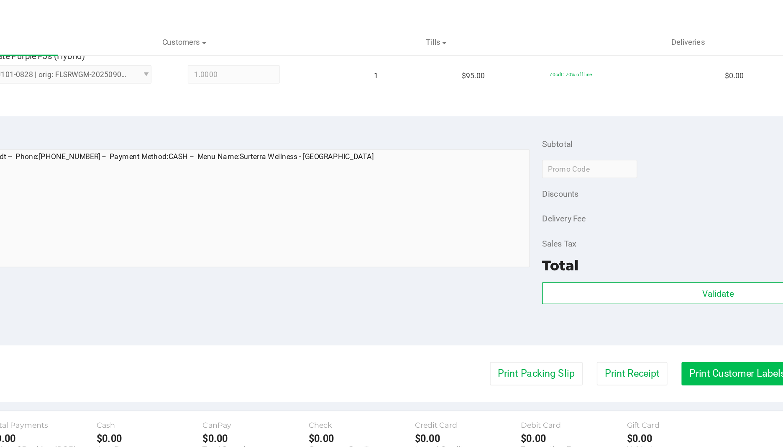
click at [646, 255] on button "Print Customer Labels" at bounding box center [654, 254] width 76 height 16
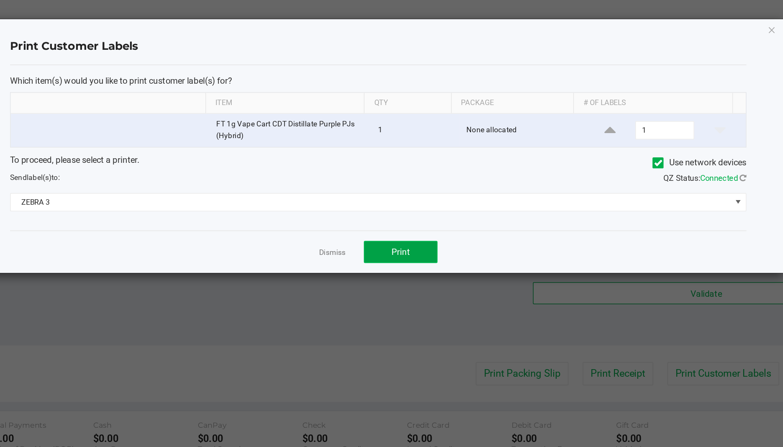
click at [416, 174] on button "Print" at bounding box center [425, 171] width 50 height 15
click at [679, 23] on icon "button" at bounding box center [677, 20] width 6 height 10
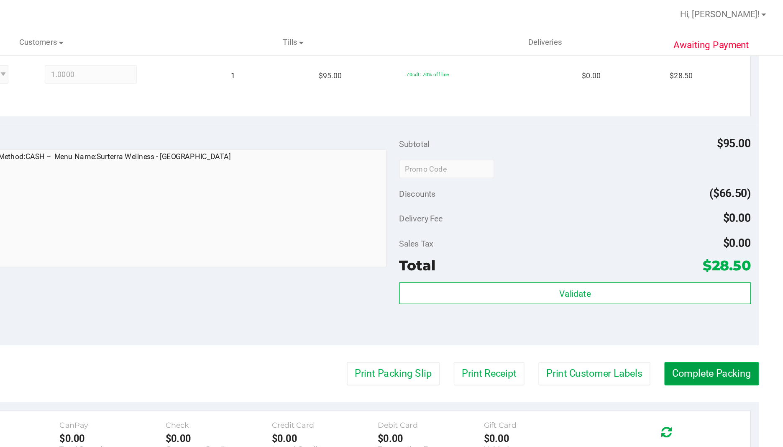
click at [719, 249] on button "Complete Packing" at bounding box center [734, 254] width 64 height 16
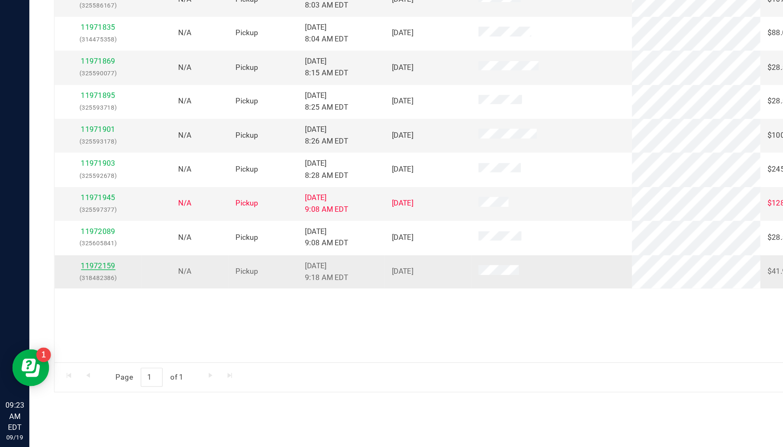
click at [64, 323] on link "11972159" at bounding box center [66, 323] width 23 height 6
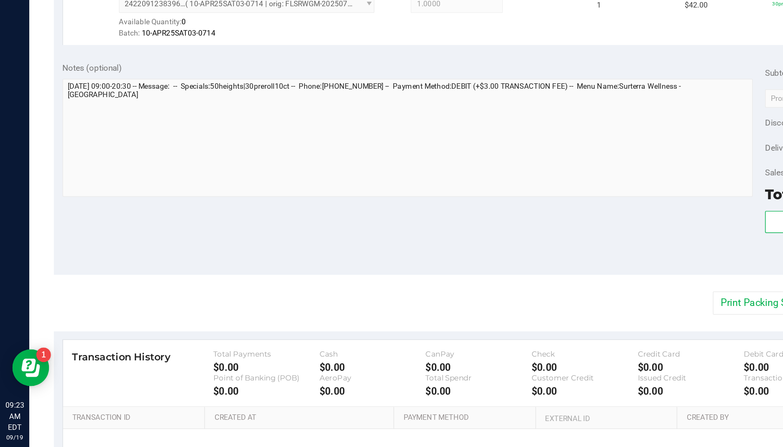
scroll to position [192, 0]
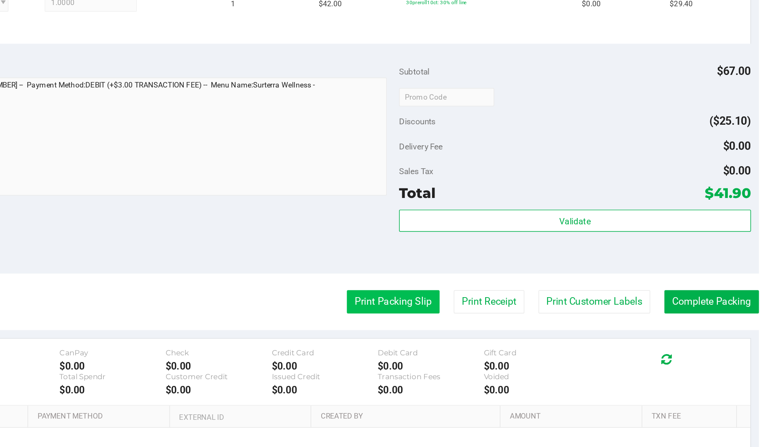
click at [506, 346] on button "Print Packing Slip" at bounding box center [516, 348] width 63 height 16
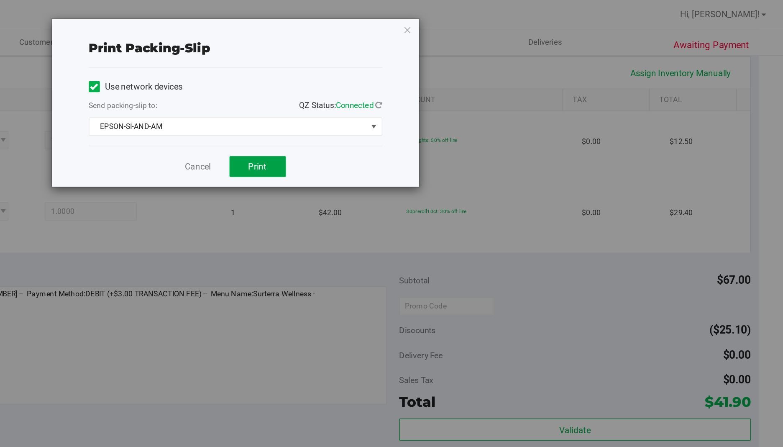
click at [429, 114] on span "Print" at bounding box center [425, 113] width 13 height 7
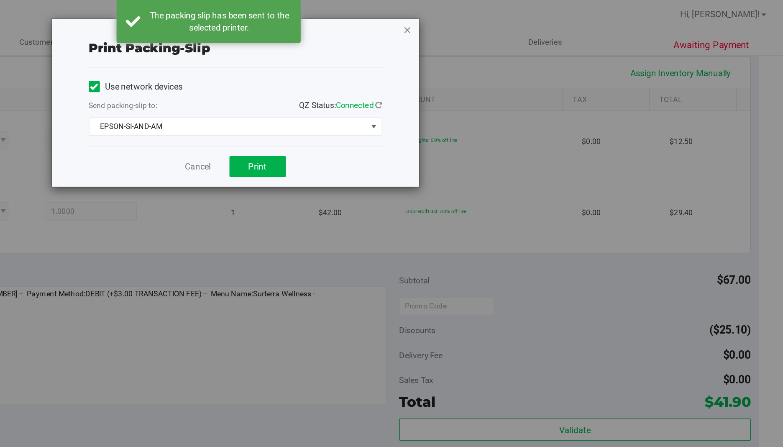
click at [526, 21] on icon "button" at bounding box center [527, 20] width 6 height 10
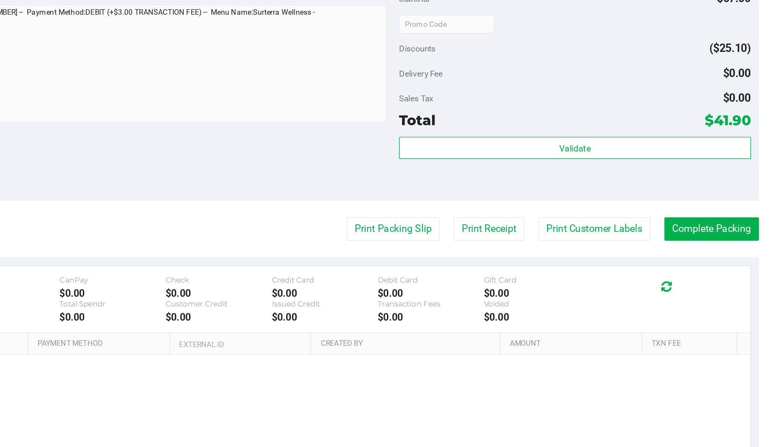
scroll to position [241, 0]
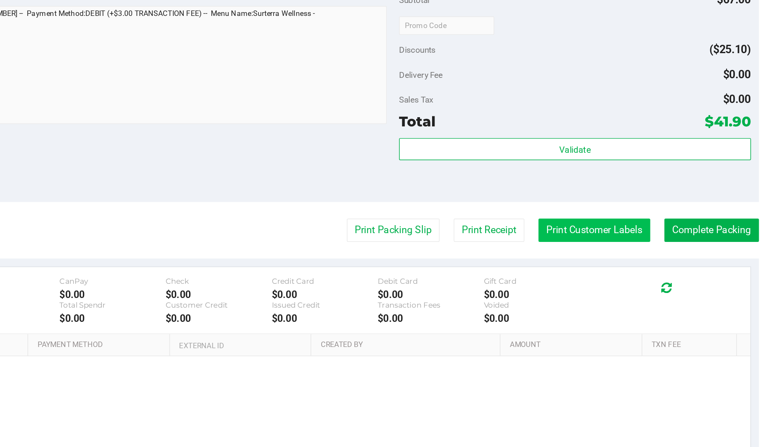
click at [654, 301] on button "Print Customer Labels" at bounding box center [654, 299] width 76 height 16
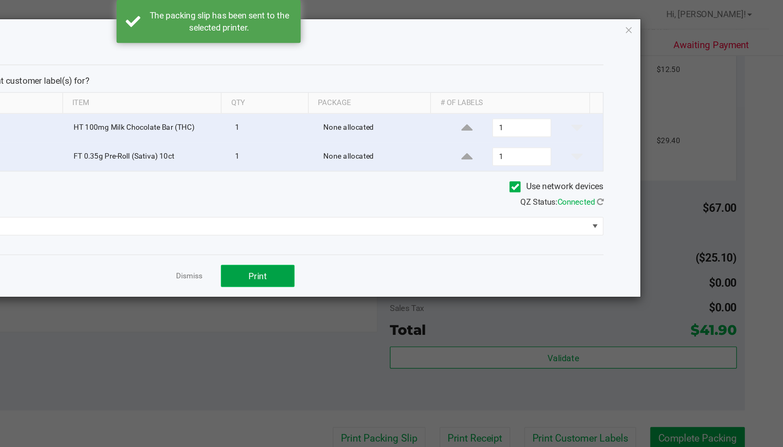
click at [434, 186] on button "Print" at bounding box center [425, 187] width 50 height 15
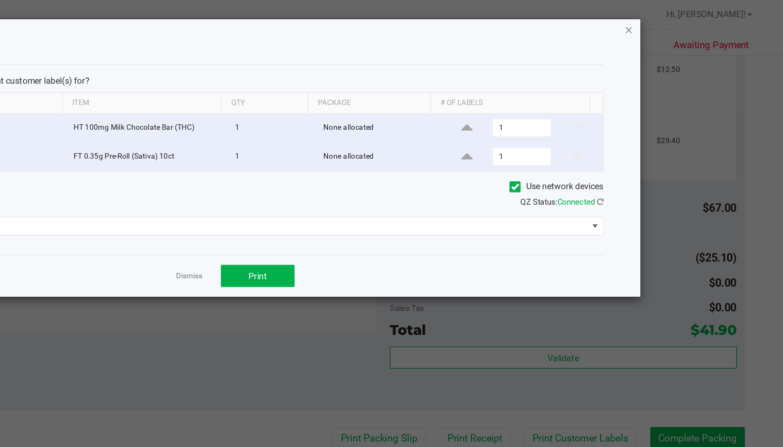
click at [674, 18] on icon "button" at bounding box center [677, 20] width 6 height 10
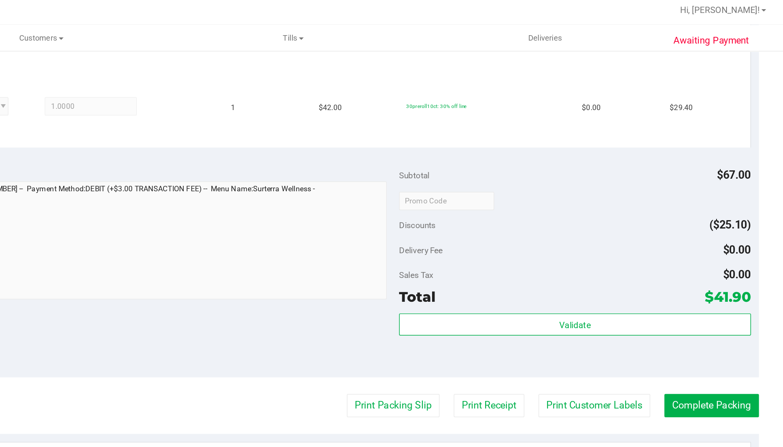
scroll to position [287, 0]
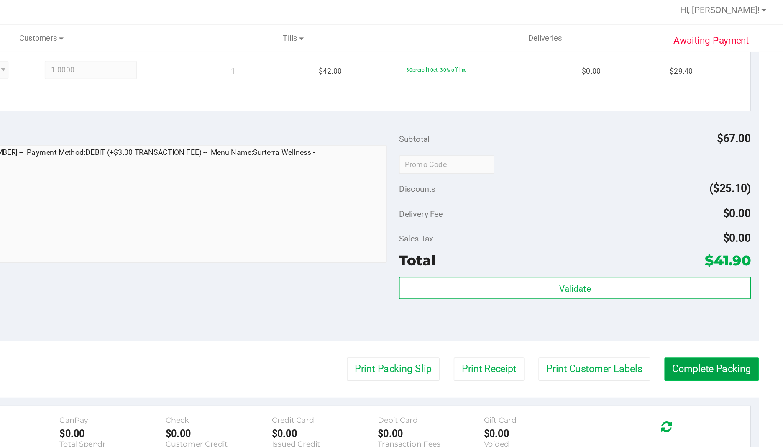
click at [722, 250] on button "Complete Packing" at bounding box center [734, 254] width 64 height 16
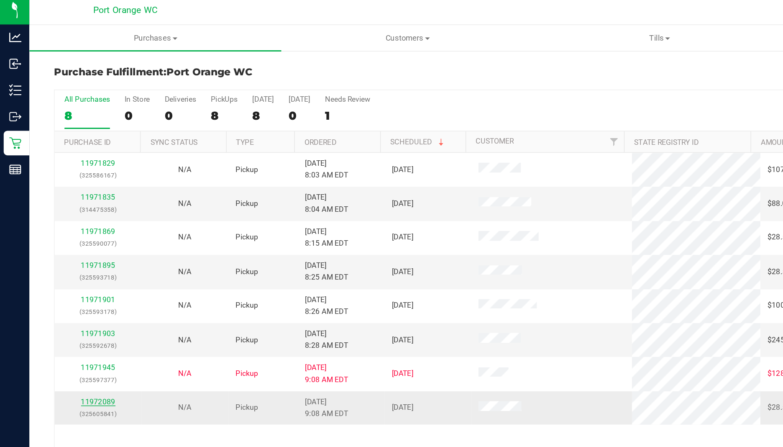
click at [70, 279] on link "11972089" at bounding box center [66, 276] width 23 height 6
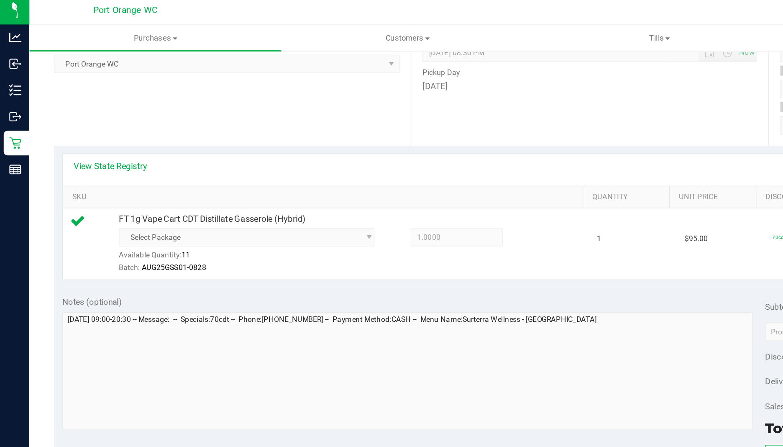
scroll to position [239, 0]
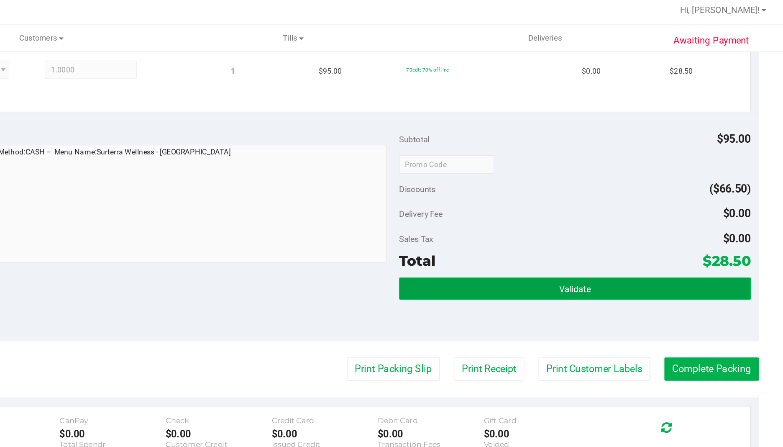
click at [598, 195] on button "Validate" at bounding box center [640, 199] width 239 height 15
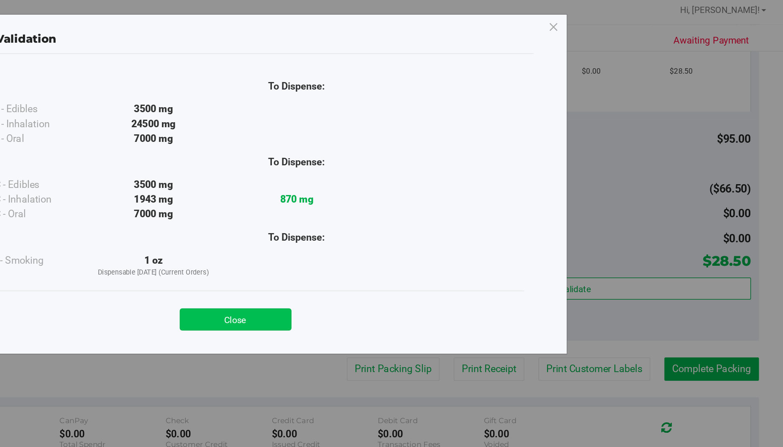
click at [408, 220] on button "Close" at bounding box center [410, 220] width 76 height 15
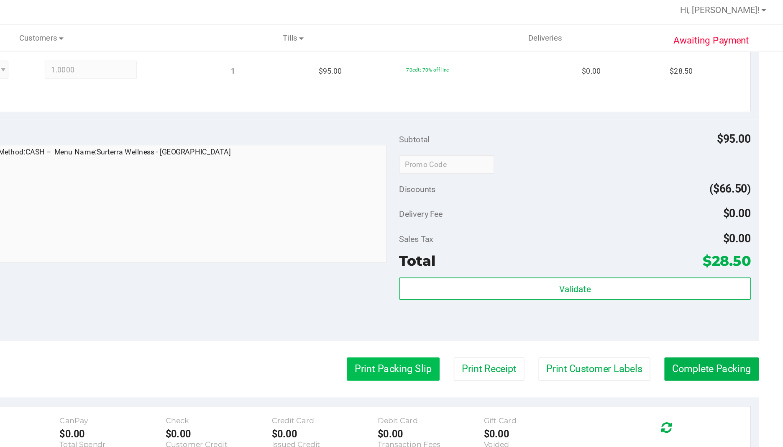
click at [508, 253] on button "Print Packing Slip" at bounding box center [516, 254] width 63 height 16
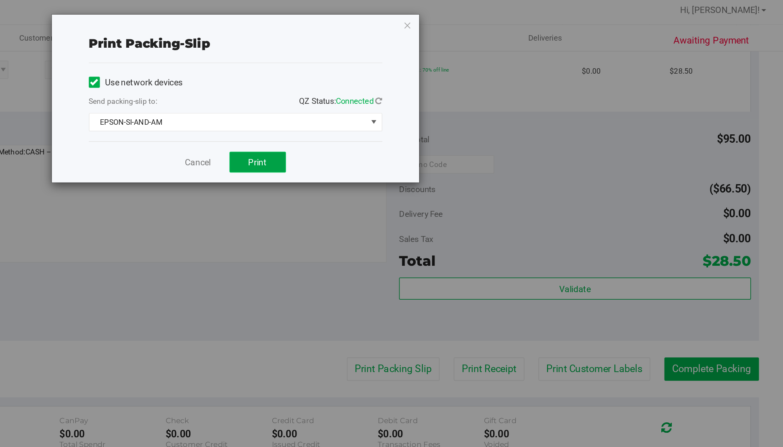
click at [423, 113] on span "Print" at bounding box center [425, 113] width 13 height 7
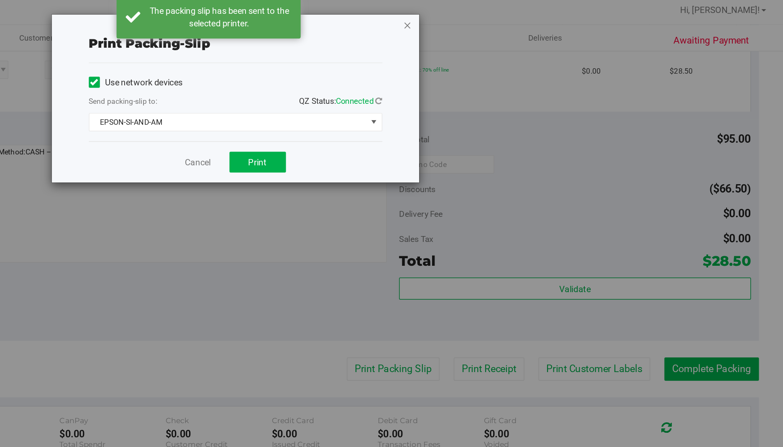
click at [529, 17] on icon "button" at bounding box center [527, 20] width 6 height 10
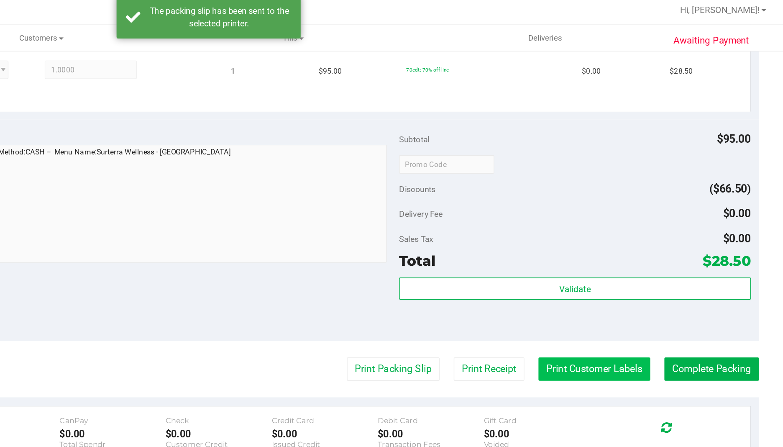
click at [638, 251] on button "Print Customer Labels" at bounding box center [654, 254] width 76 height 16
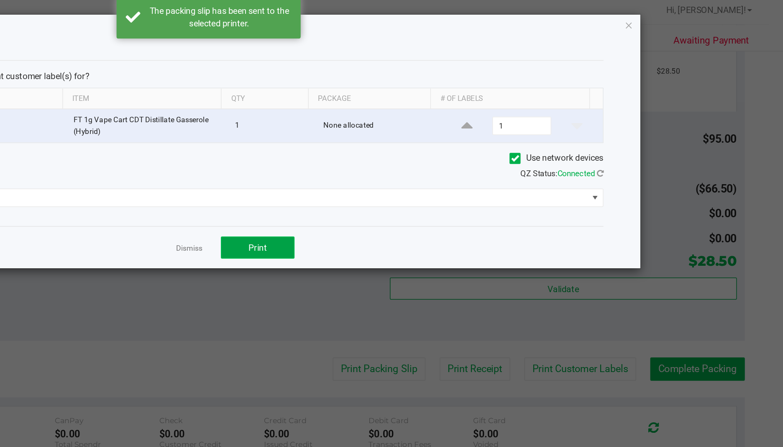
click at [427, 168] on button "Print" at bounding box center [425, 171] width 50 height 15
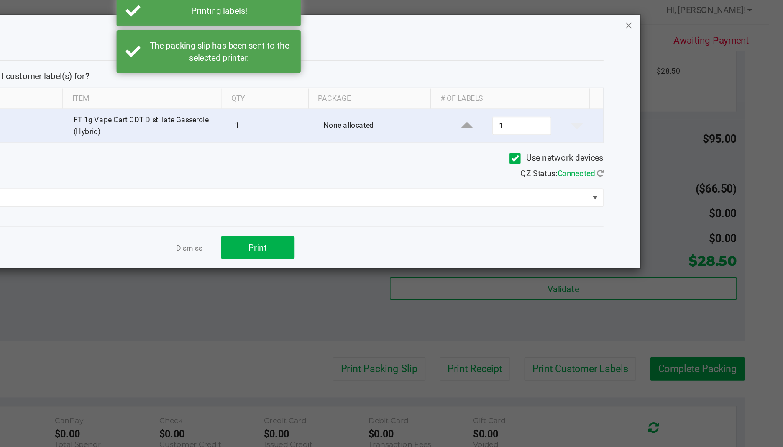
click at [677, 22] on icon "button" at bounding box center [677, 20] width 6 height 10
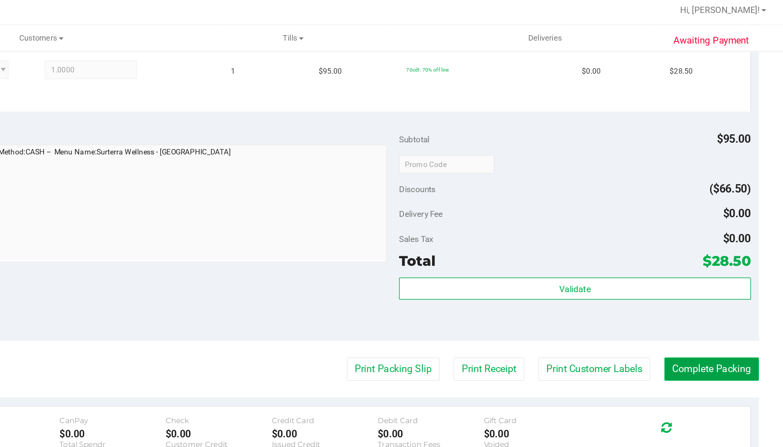
click at [722, 250] on button "Complete Packing" at bounding box center [734, 254] width 64 height 16
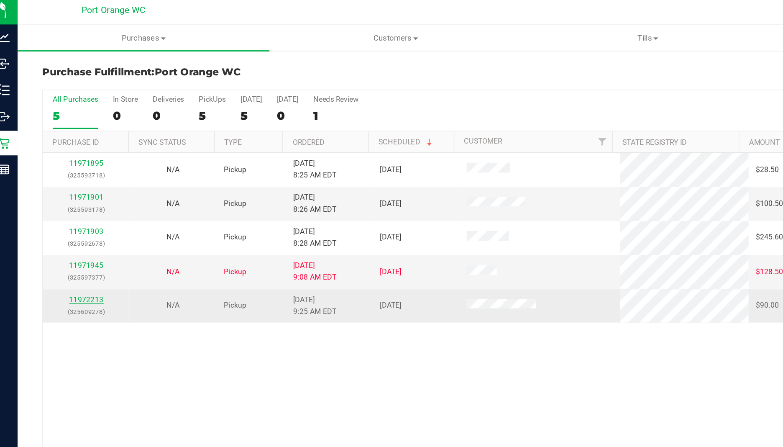
click at [69, 205] on link "11972213" at bounding box center [66, 207] width 23 height 6
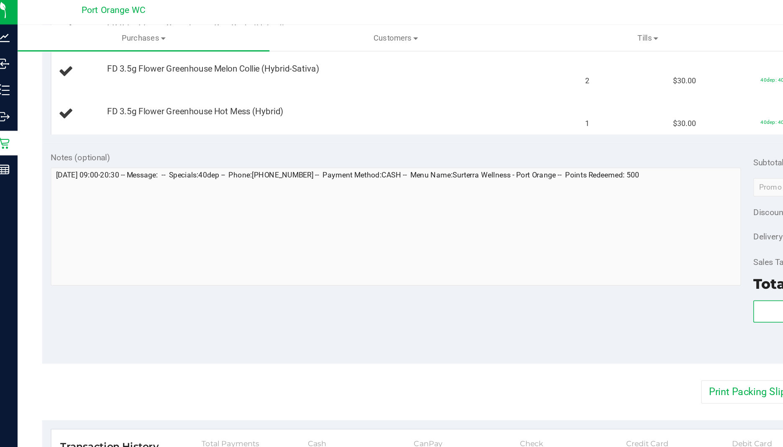
scroll to position [276, 0]
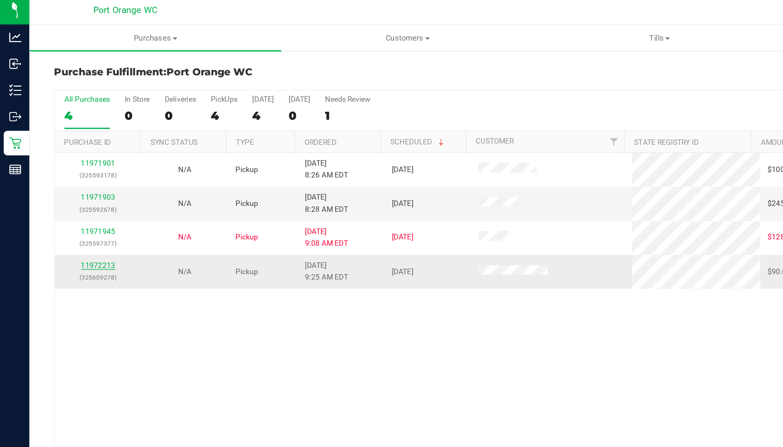
click at [64, 184] on link "11972213" at bounding box center [66, 184] width 23 height 6
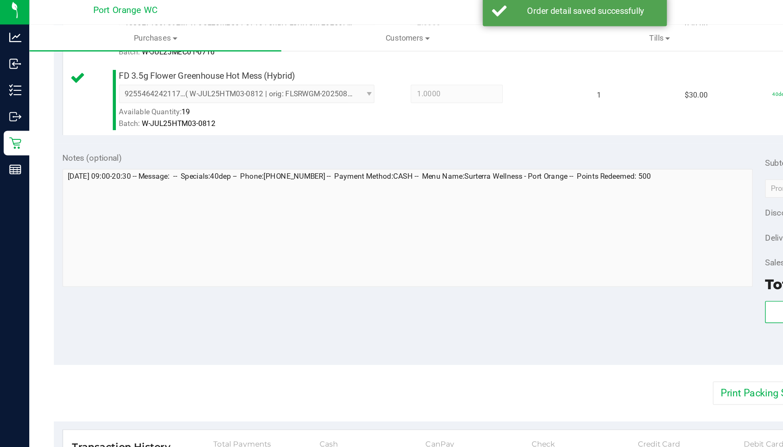
scroll to position [329, 0]
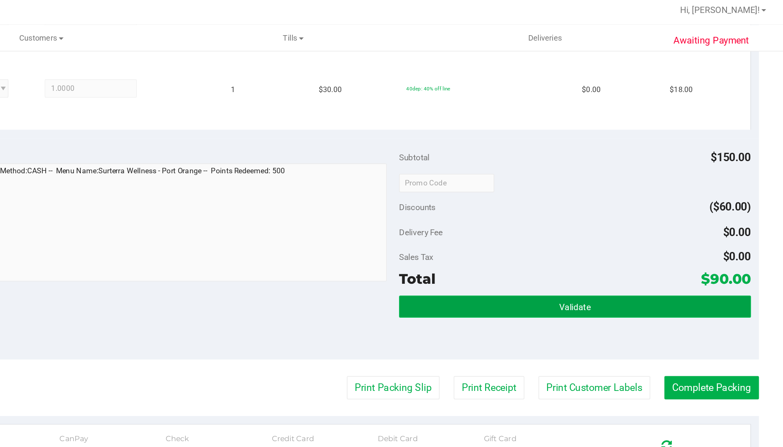
click at [586, 210] on button "Validate" at bounding box center [640, 211] width 239 height 15
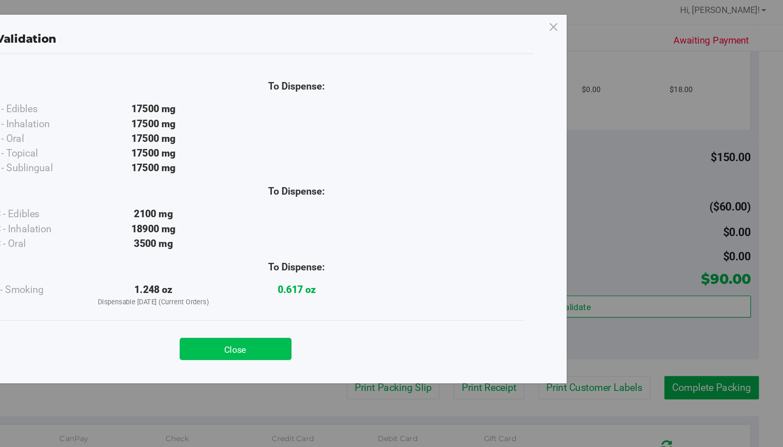
click at [417, 241] on button "Close" at bounding box center [410, 240] width 76 height 15
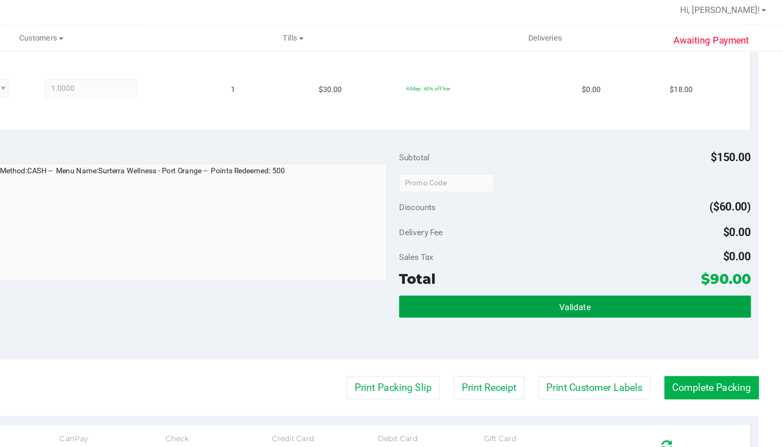
click at [610, 211] on button "Validate" at bounding box center [640, 211] width 239 height 15
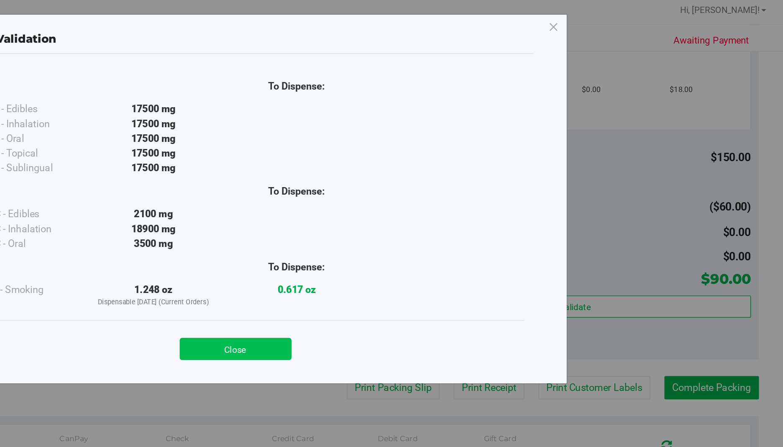
click at [414, 237] on button "Close" at bounding box center [410, 240] width 76 height 15
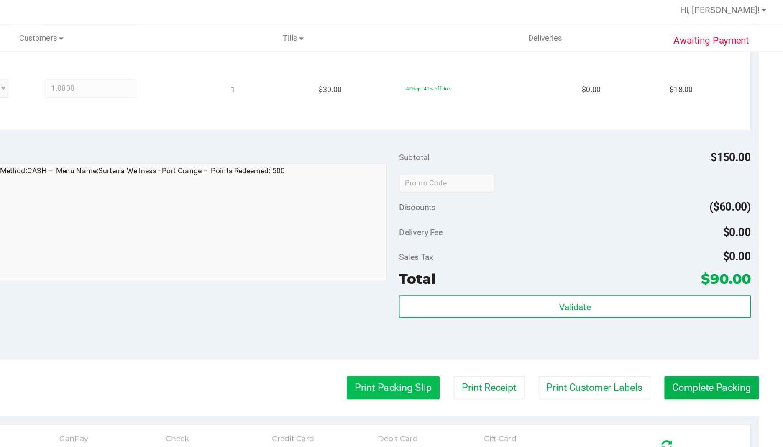
click at [510, 266] on button "Print Packing Slip" at bounding box center [516, 267] width 63 height 16
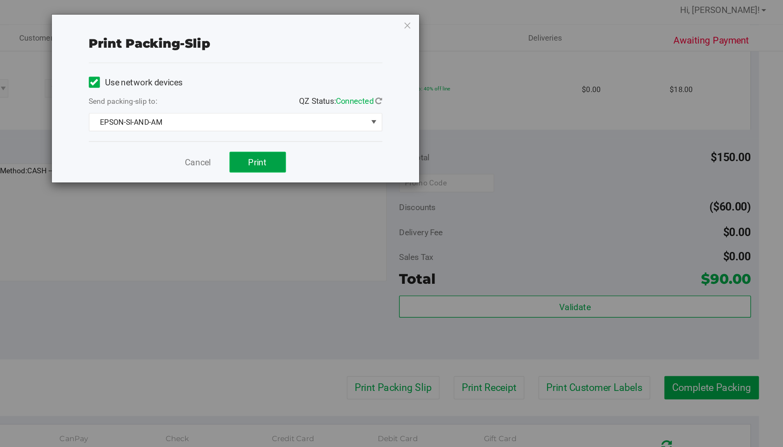
click at [443, 109] on button "Print" at bounding box center [425, 113] width 38 height 14
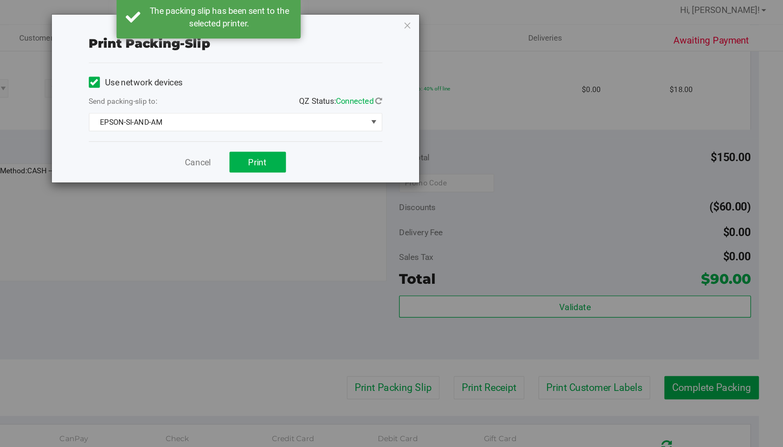
click at [636, 265] on div "Print packing-slip Use network devices Send packing-slip to: QZ Status: Connect…" at bounding box center [394, 223] width 789 height 447
click at [526, 18] on icon "button" at bounding box center [527, 20] width 6 height 10
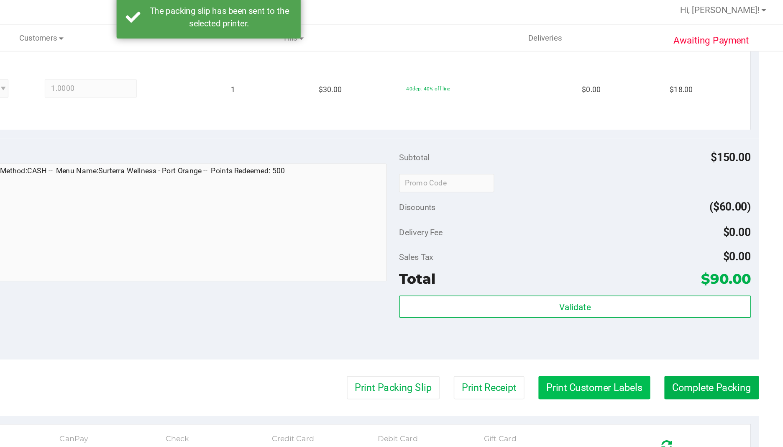
click at [628, 265] on button "Print Customer Labels" at bounding box center [654, 267] width 76 height 16
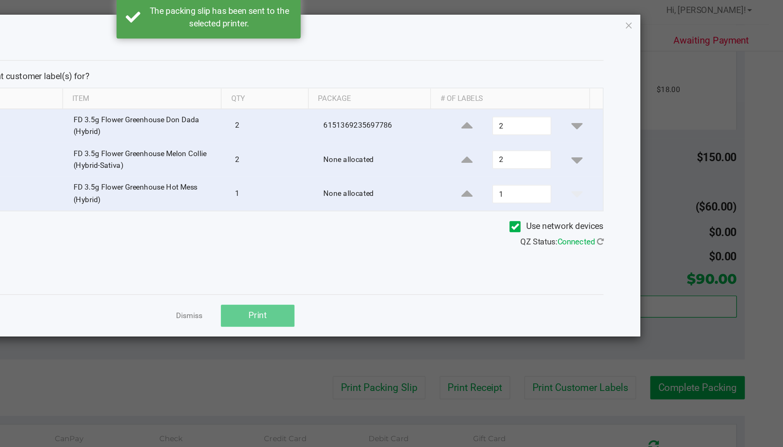
click at [430, 221] on span "Print" at bounding box center [425, 217] width 13 height 7
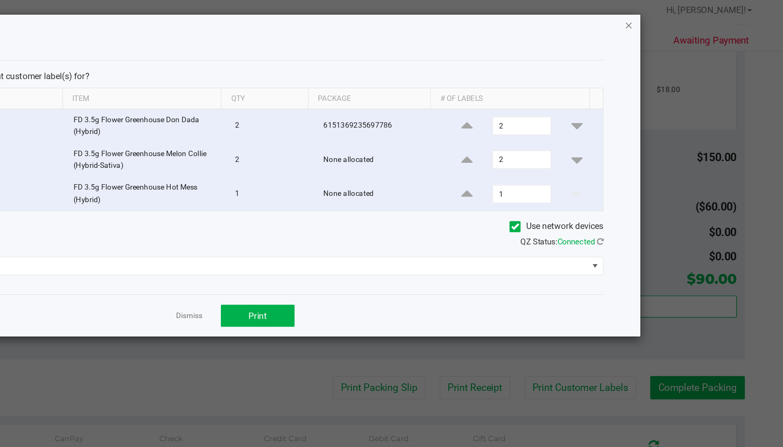
click at [678, 20] on icon "button" at bounding box center [677, 20] width 6 height 10
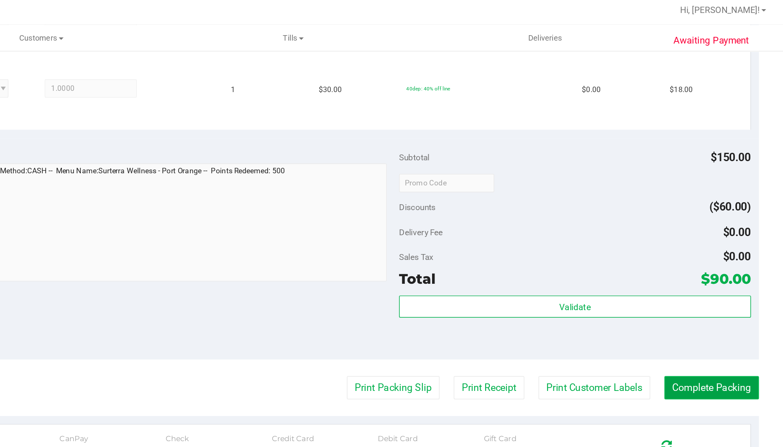
click at [729, 266] on button "Complete Packing" at bounding box center [734, 267] width 64 height 16
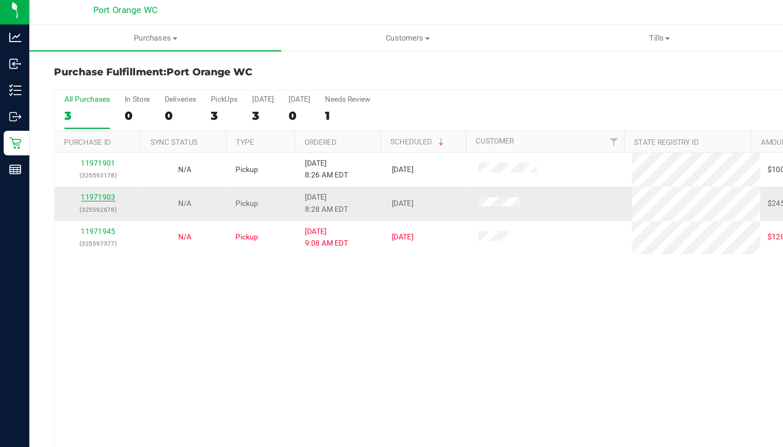
click at [69, 139] on link "11971903" at bounding box center [66, 137] width 23 height 6
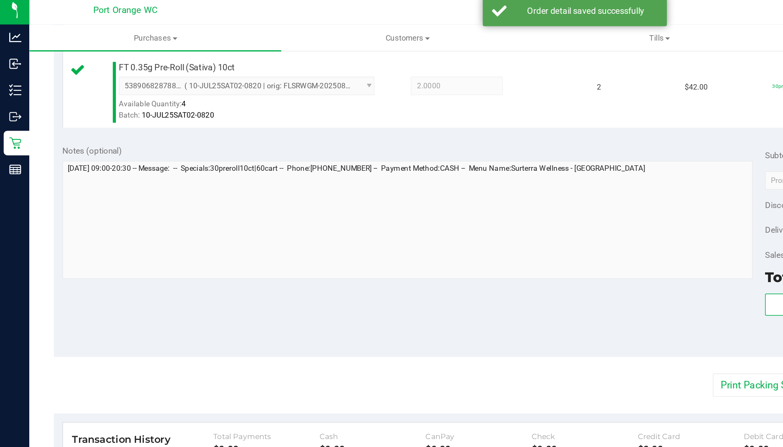
scroll to position [466, 0]
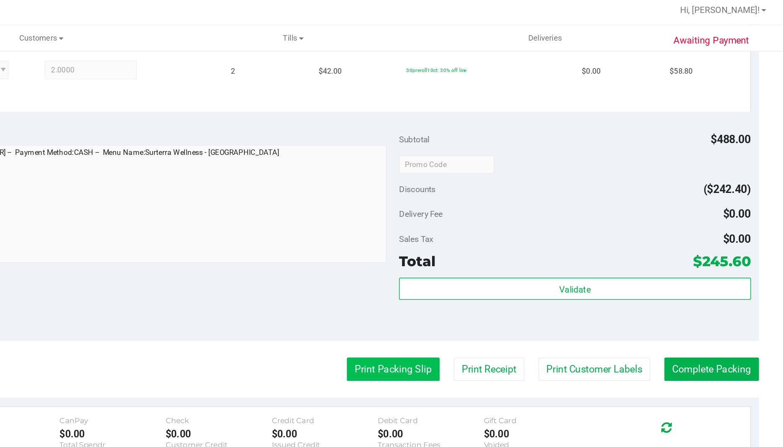
click at [516, 252] on button "Print Packing Slip" at bounding box center [516, 254] width 63 height 16
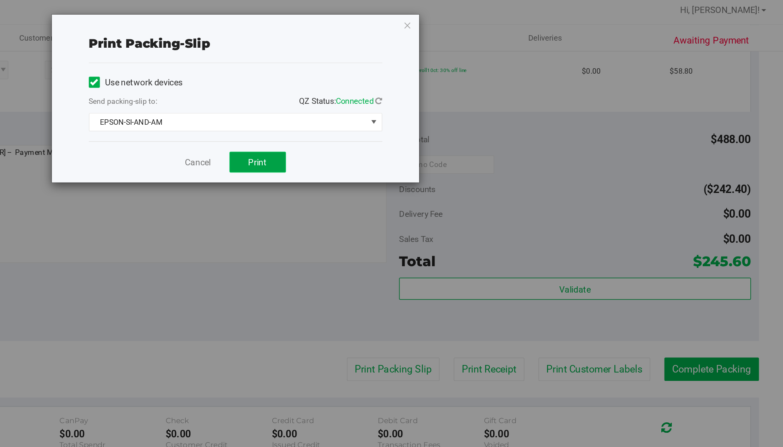
click at [421, 113] on span "Print" at bounding box center [425, 113] width 13 height 7
click at [526, 20] on icon "button" at bounding box center [527, 20] width 6 height 10
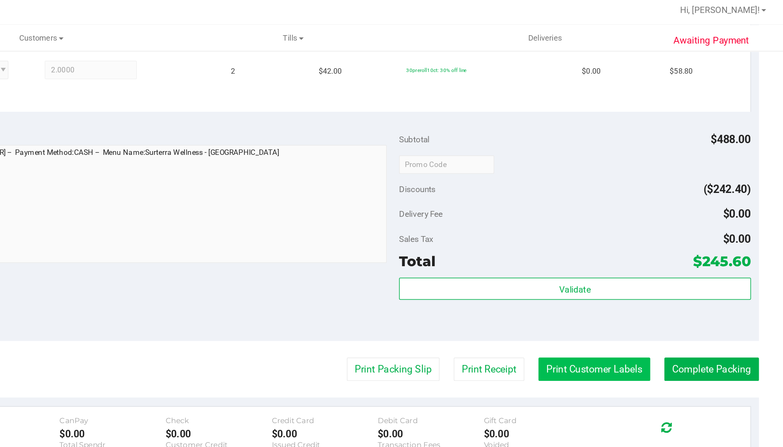
click at [654, 253] on button "Print Customer Labels" at bounding box center [654, 254] width 76 height 16
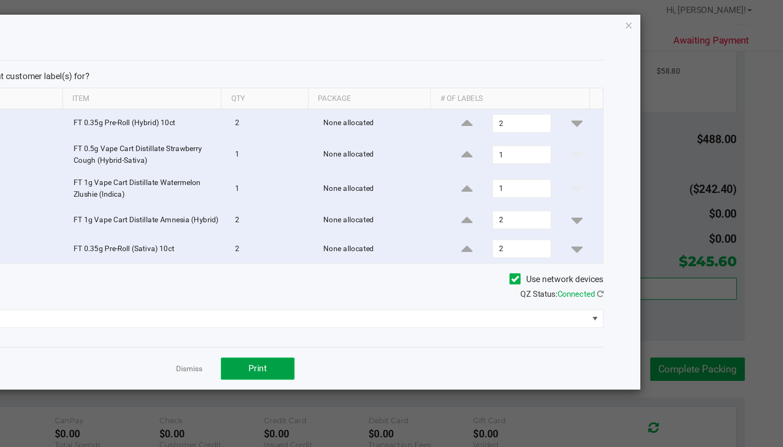
click at [437, 254] on button "Print" at bounding box center [425, 253] width 50 height 15
click at [677, 20] on icon "button" at bounding box center [677, 20] width 6 height 10
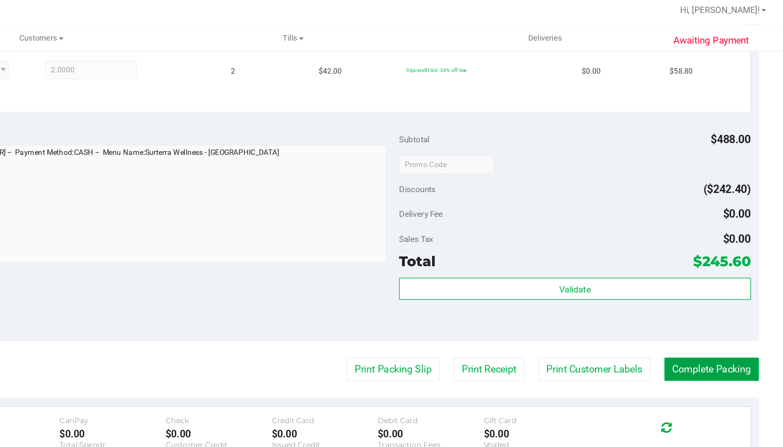
click at [729, 253] on button "Complete Packing" at bounding box center [734, 254] width 64 height 16
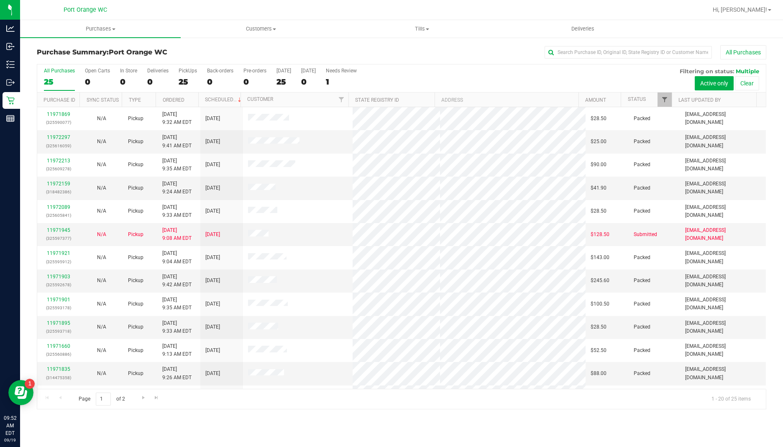
click at [662, 97] on span "Filter" at bounding box center [664, 99] width 7 height 7
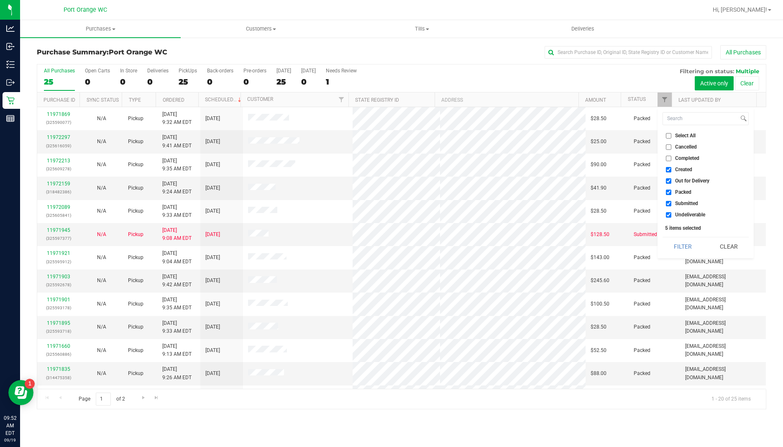
click at [669, 167] on input "Created" at bounding box center [668, 169] width 5 height 5
checkbox input "false"
click at [668, 180] on input "Out for Delivery" at bounding box center [668, 180] width 5 height 5
checkbox input "false"
click at [668, 192] on input "Packed" at bounding box center [668, 191] width 5 height 5
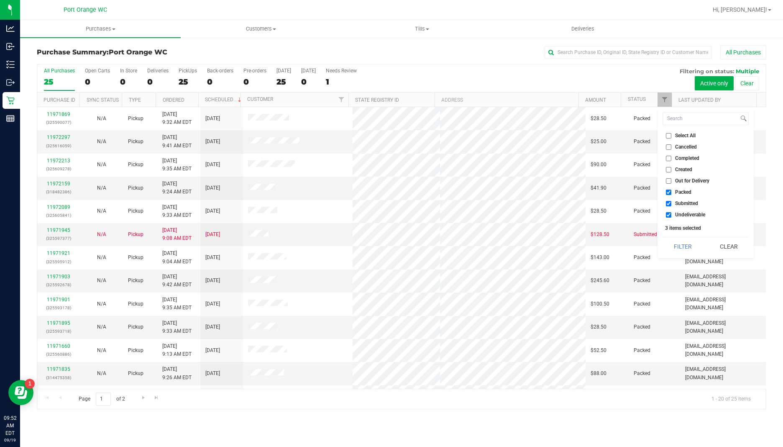
checkbox input "false"
click at [668, 215] on input "Undeliverable" at bounding box center [668, 214] width 5 height 5
checkbox input "false"
click at [684, 245] on button "Filter" at bounding box center [682, 246] width 40 height 18
